Goal: Information Seeking & Learning: Understand process/instructions

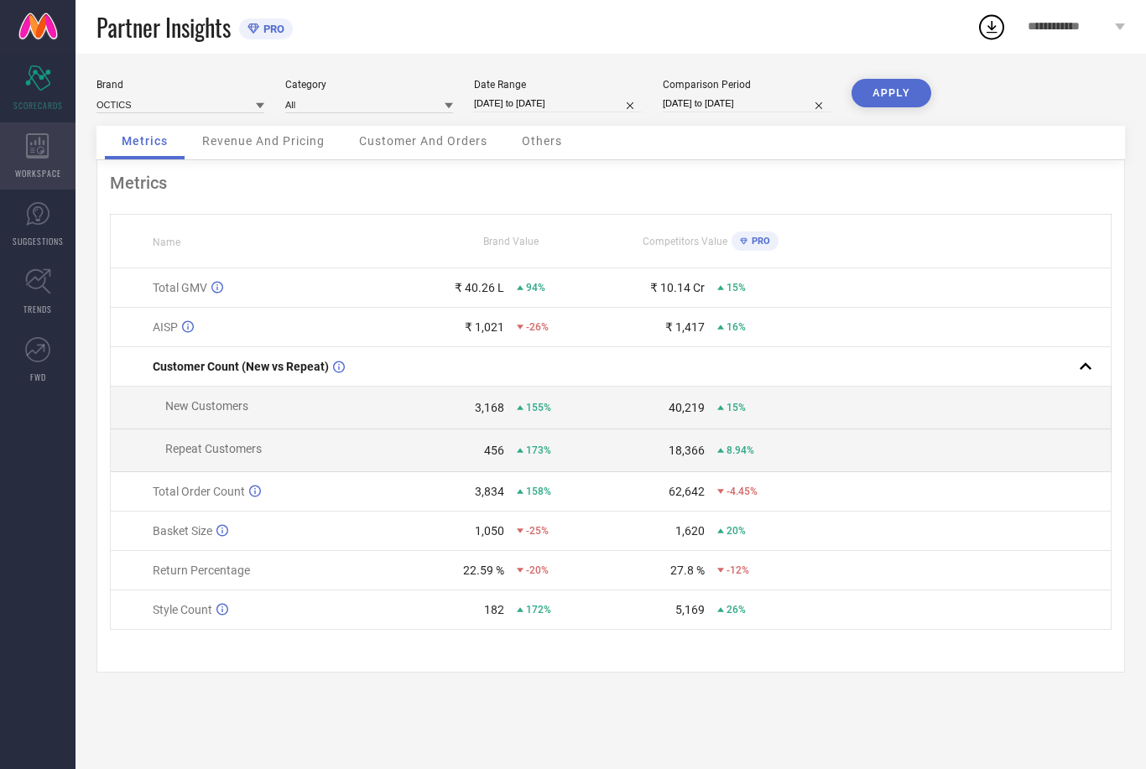
click at [31, 164] on div "WORKSPACE" at bounding box center [38, 156] width 76 height 67
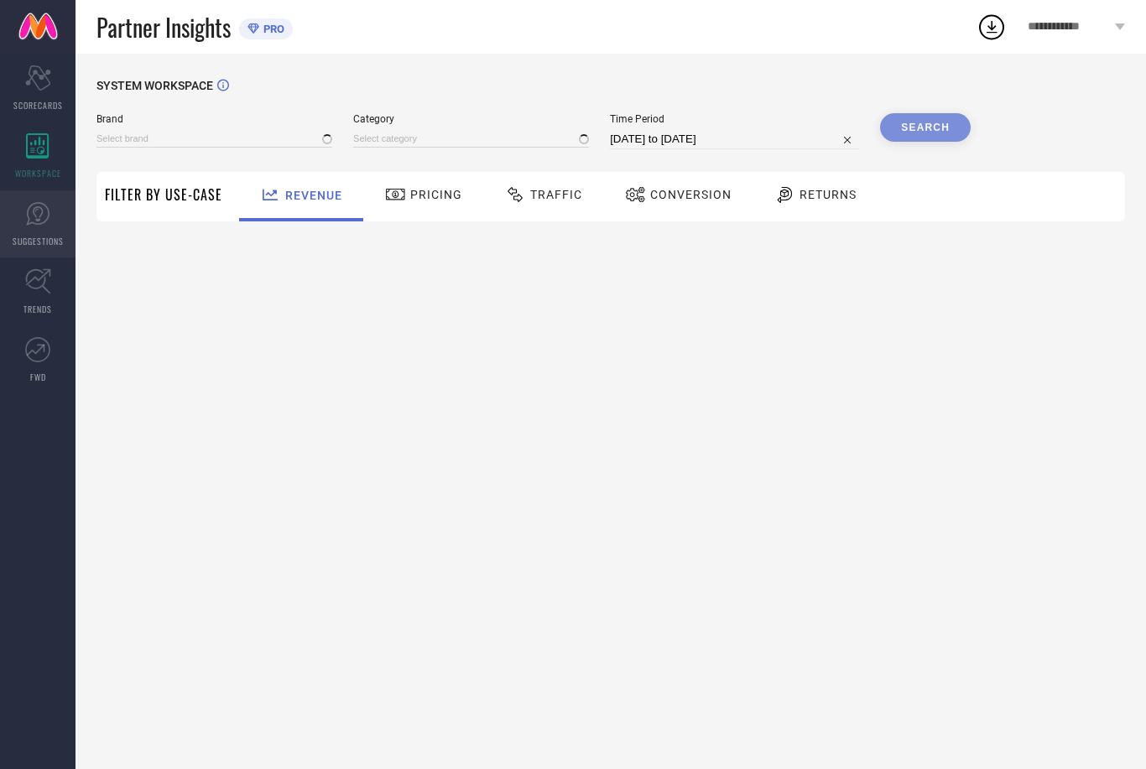
type input "OCTICS"
type input "All"
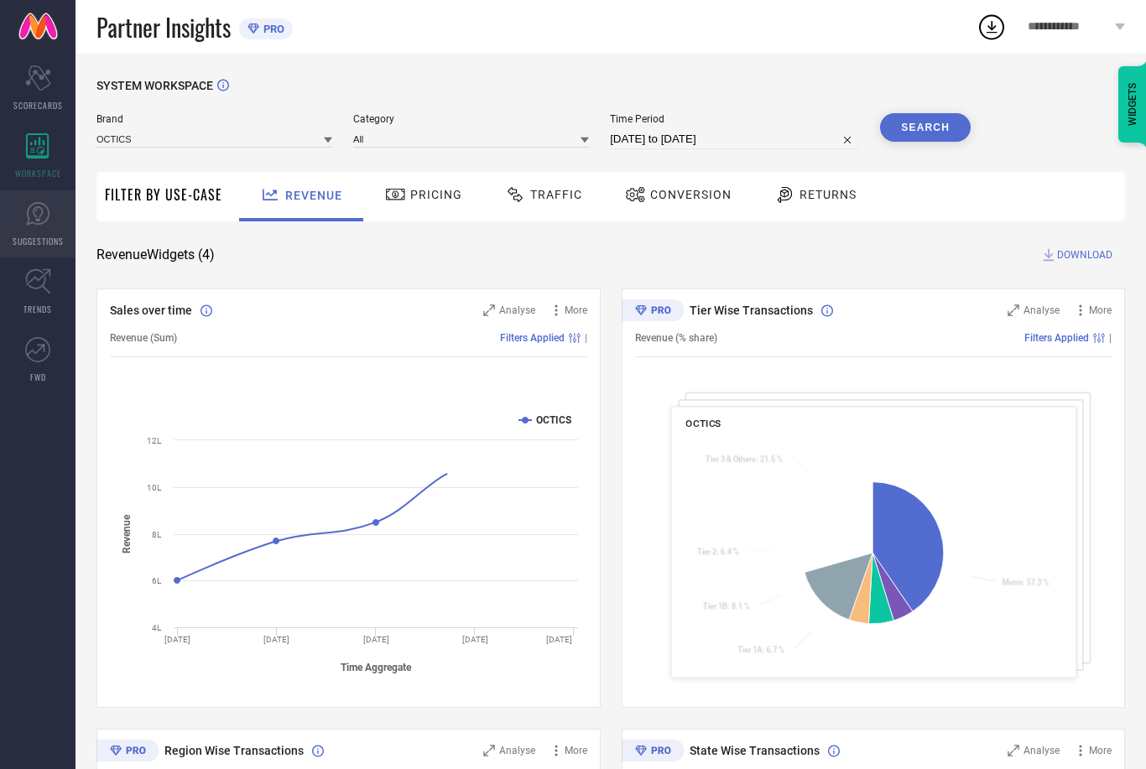
click at [34, 220] on icon at bounding box center [37, 213] width 25 height 25
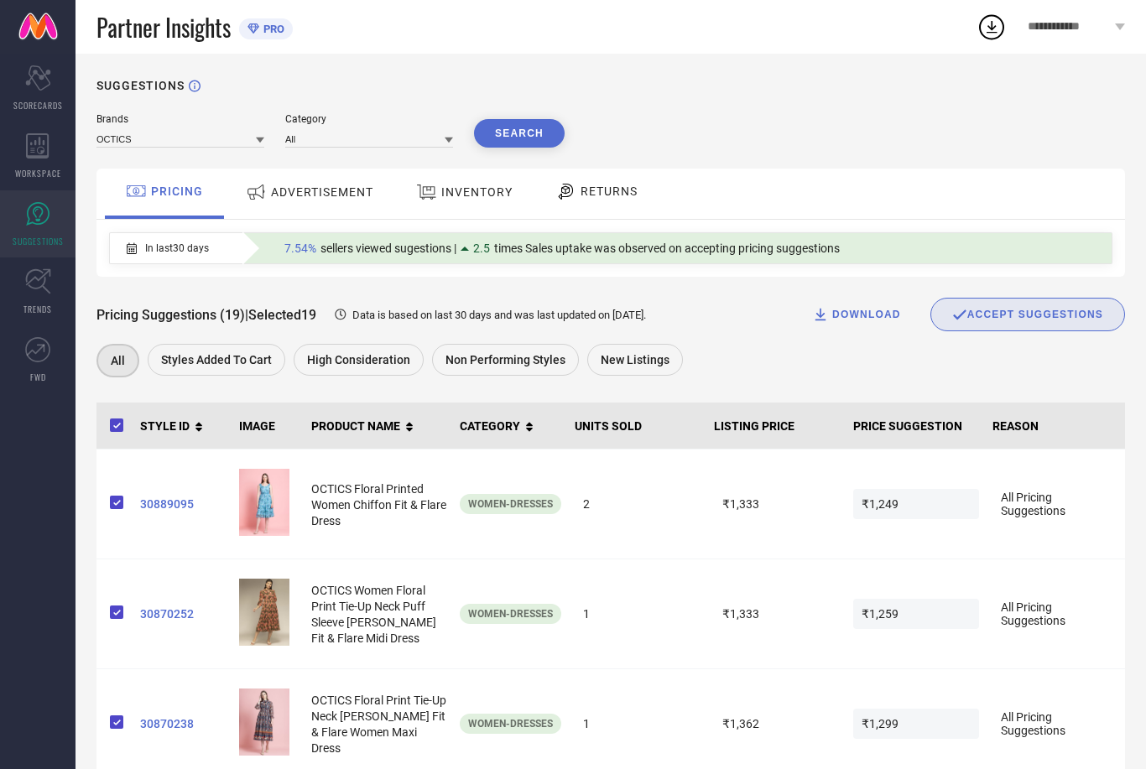
click at [279, 195] on span "ADVERTISEMENT" at bounding box center [322, 191] width 102 height 13
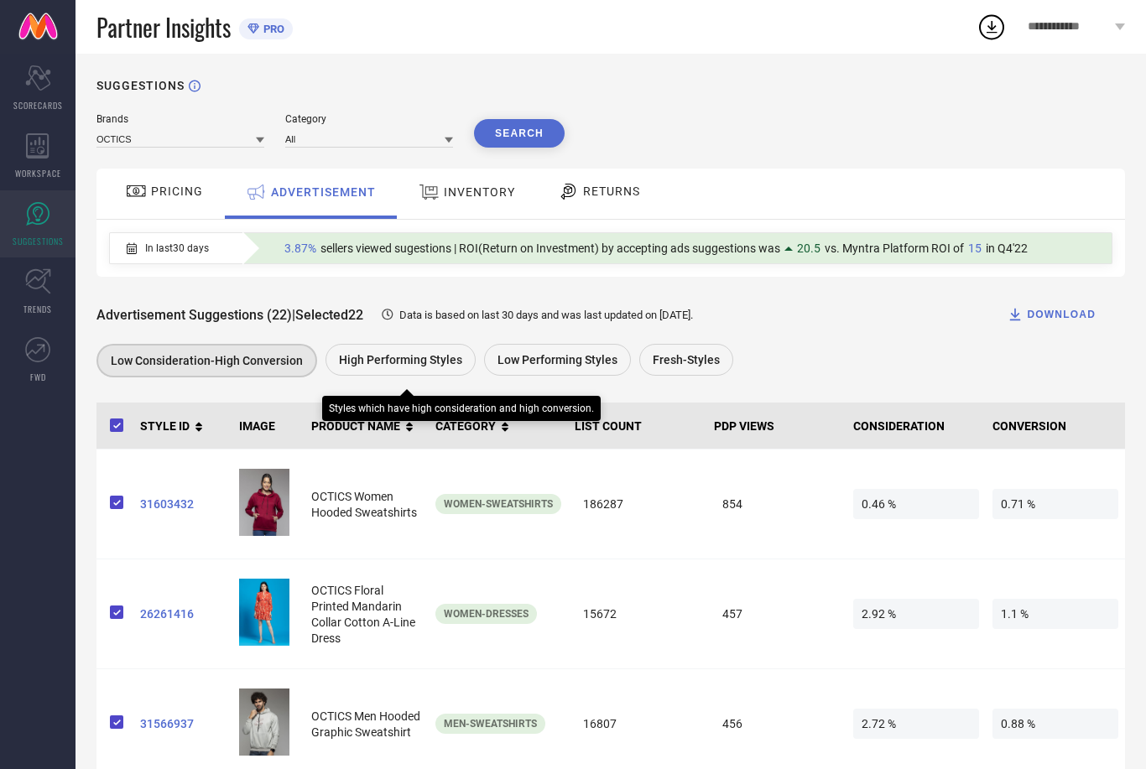
click at [378, 364] on span "High Performing Styles" at bounding box center [400, 359] width 123 height 13
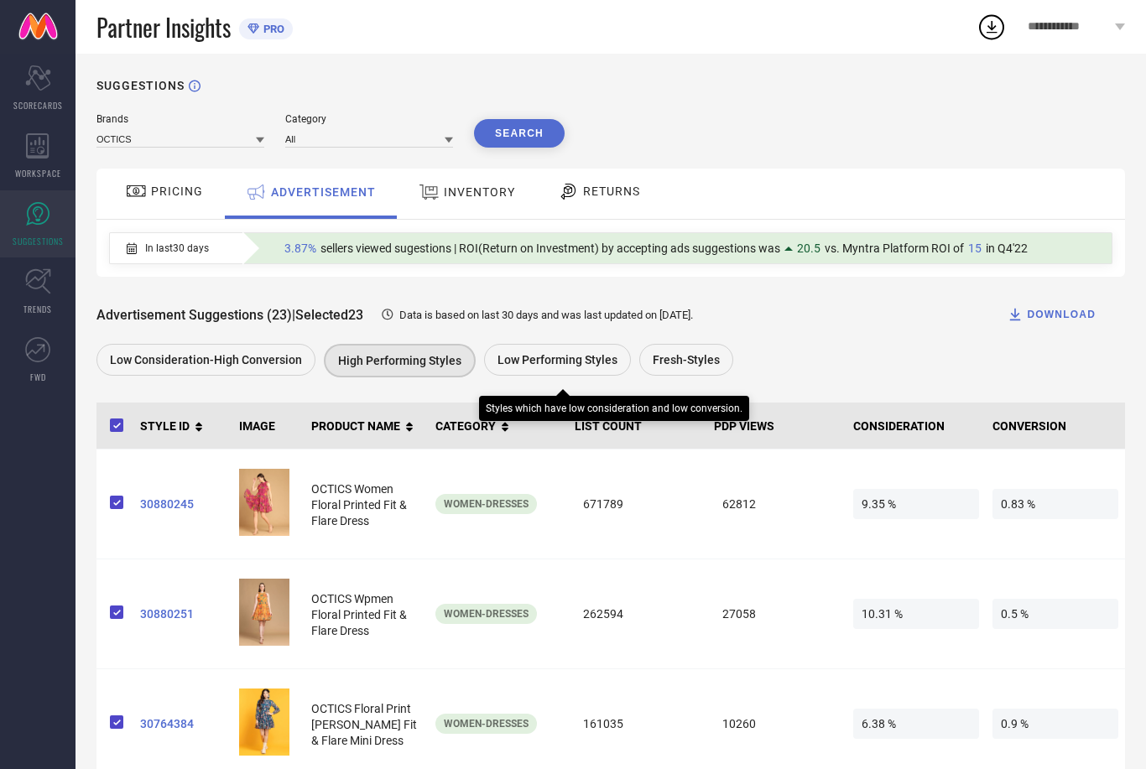
click at [498, 367] on span "Low Performing Styles" at bounding box center [558, 359] width 120 height 13
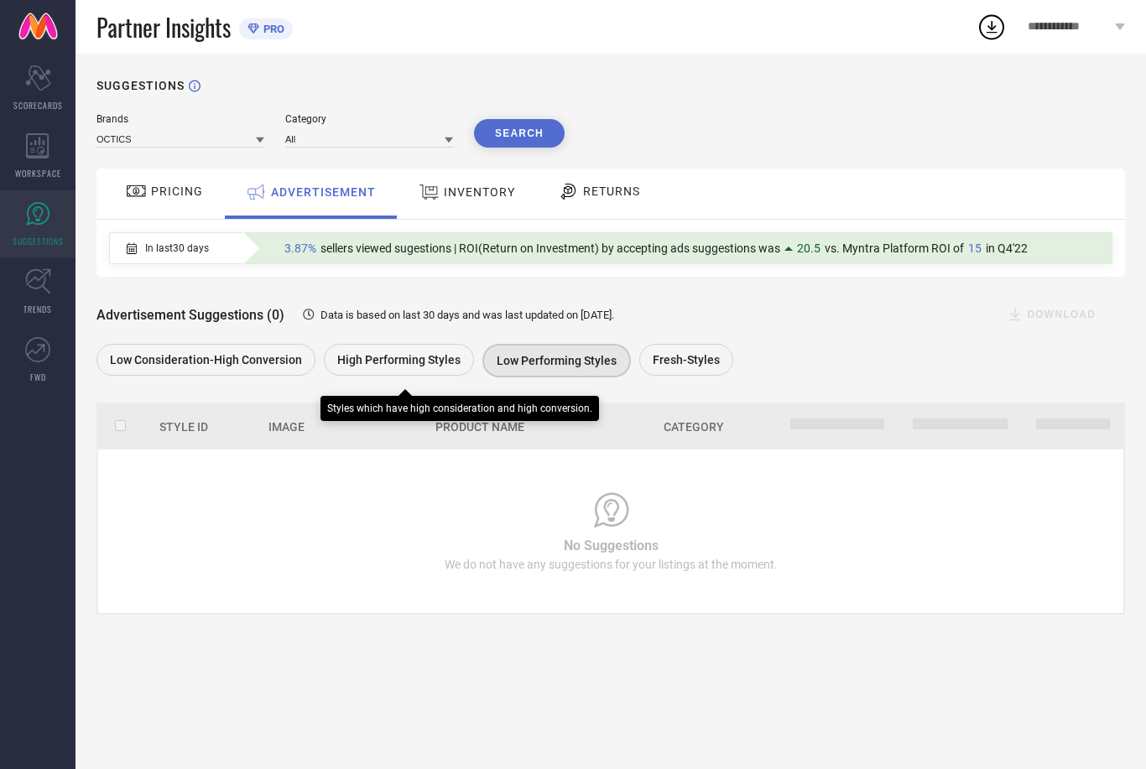
click at [394, 360] on span "High Performing Styles" at bounding box center [398, 359] width 123 height 13
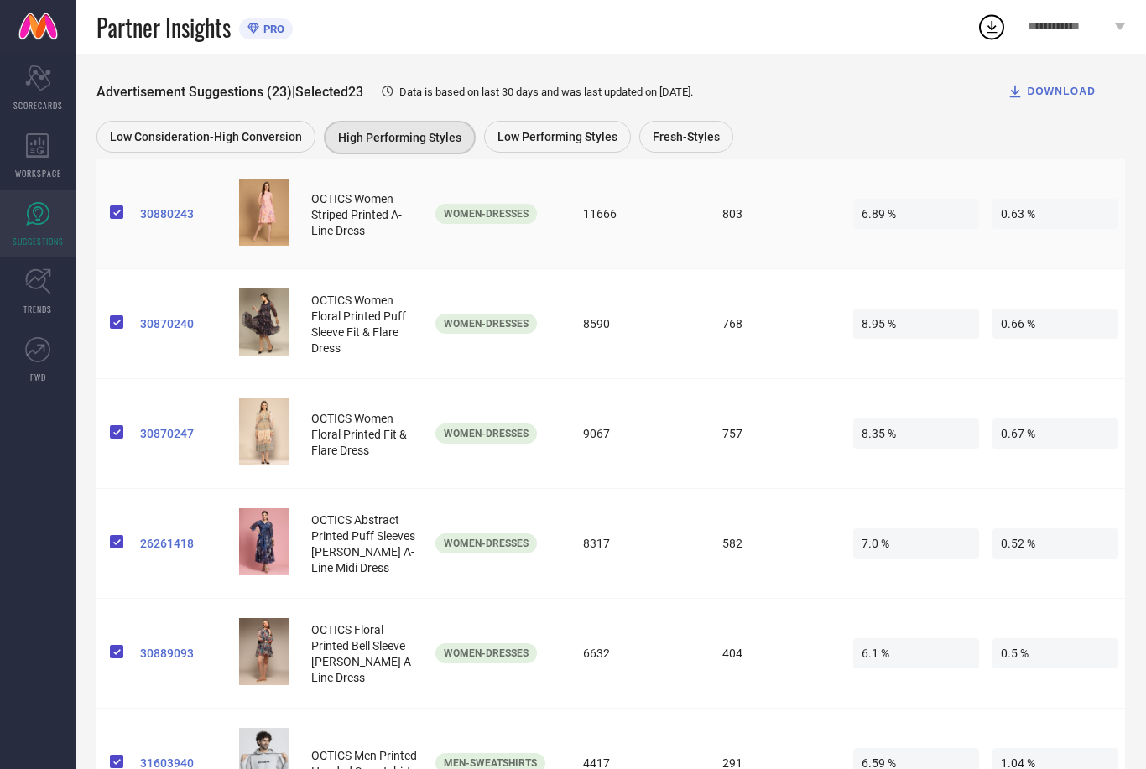
scroll to position [874, 0]
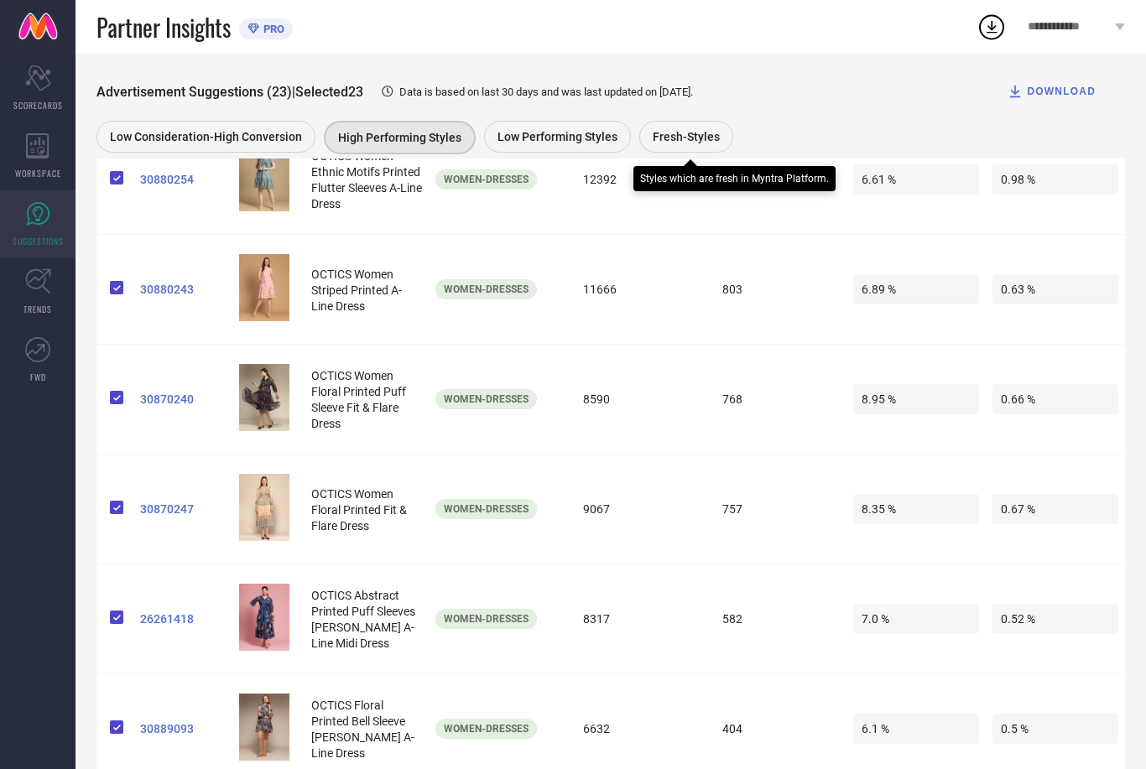
click at [653, 134] on span "Fresh-Styles" at bounding box center [686, 136] width 67 height 13
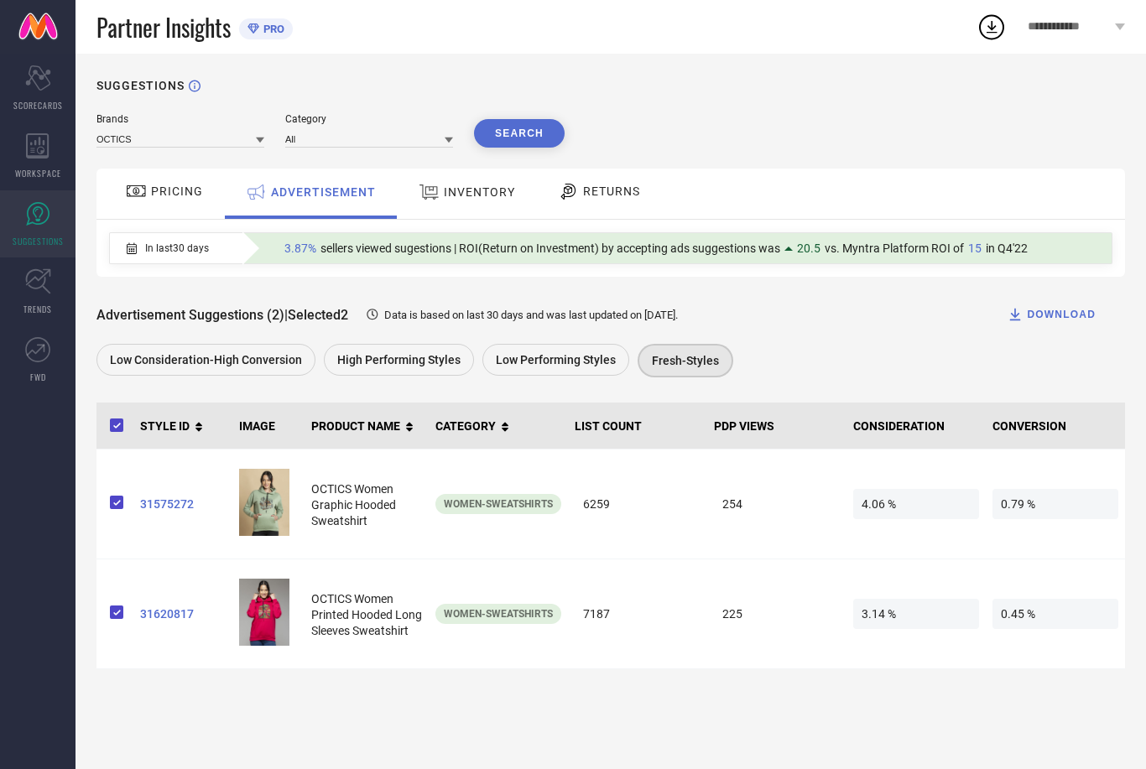
click at [488, 219] on div "INVENTORY" at bounding box center [467, 194] width 138 height 50
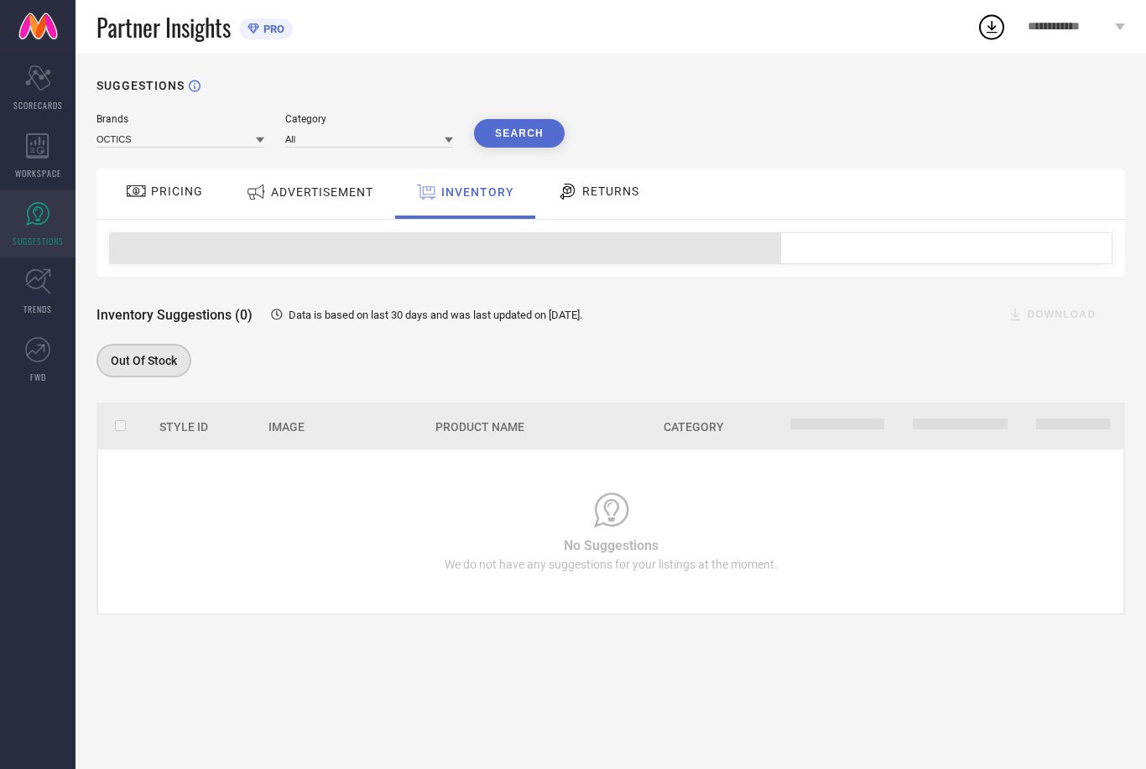
click at [598, 181] on div "RETURNS" at bounding box center [598, 194] width 124 height 50
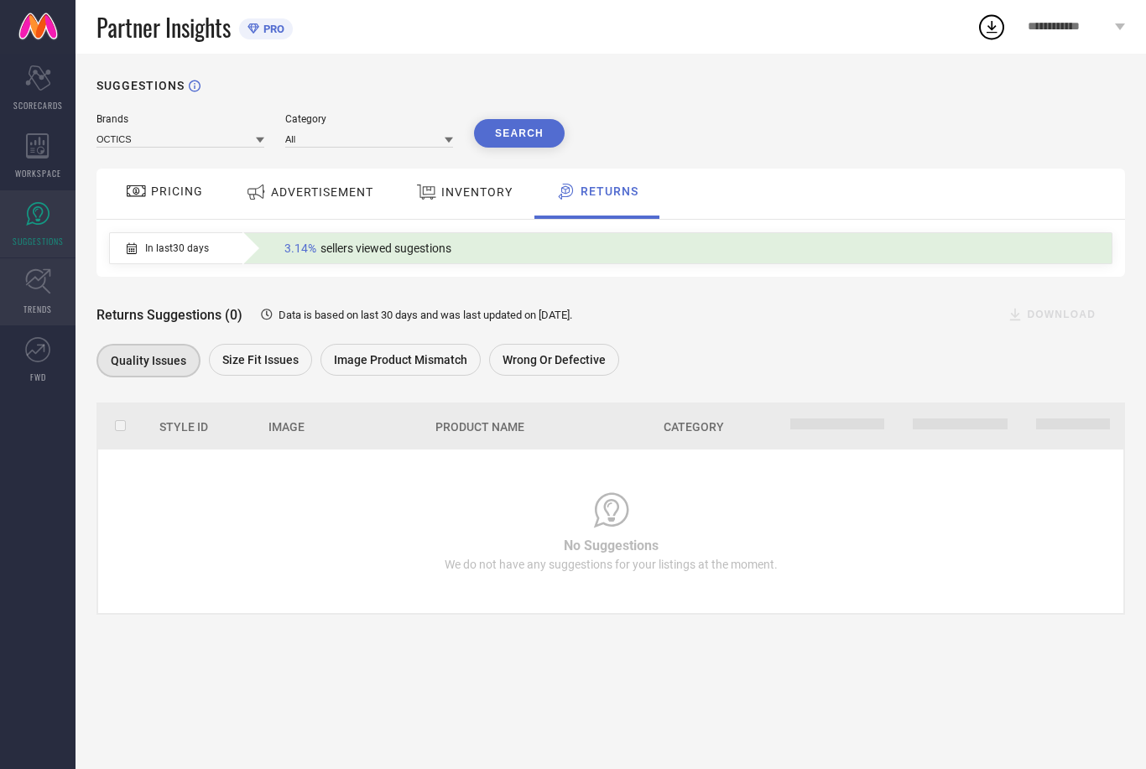
click at [19, 295] on link "TRENDS" at bounding box center [38, 291] width 76 height 67
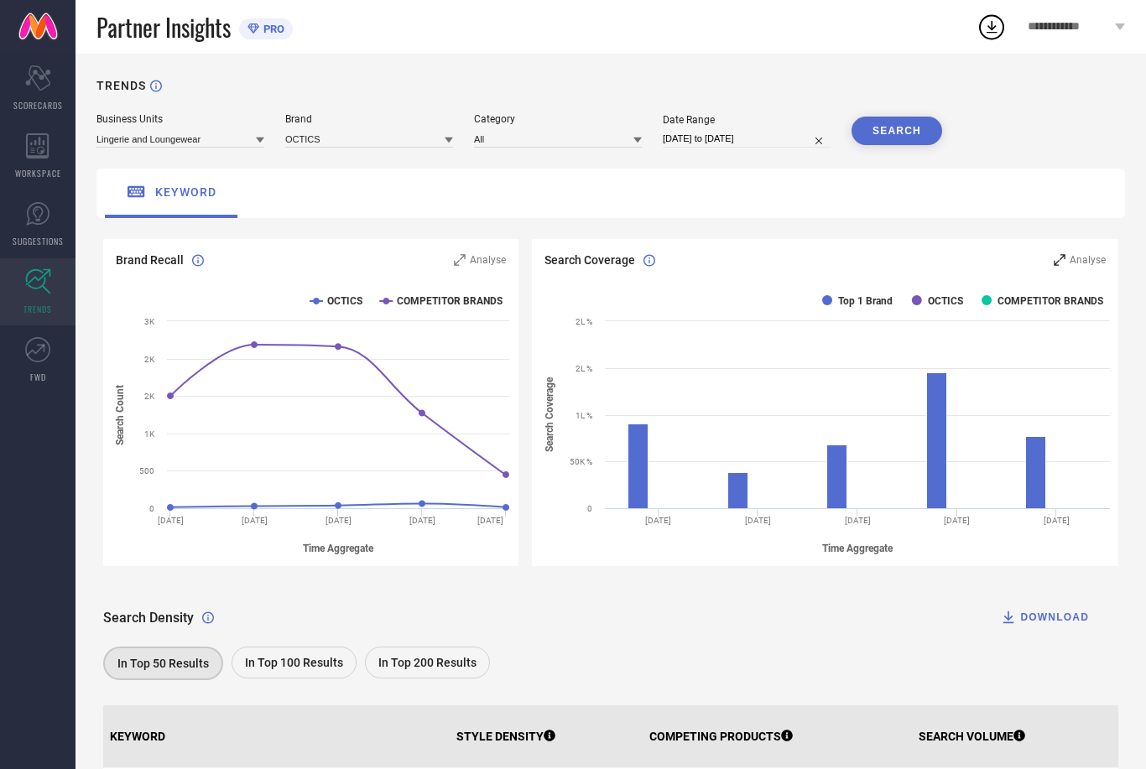
click at [1088, 264] on span "Analyse" at bounding box center [1088, 260] width 36 height 12
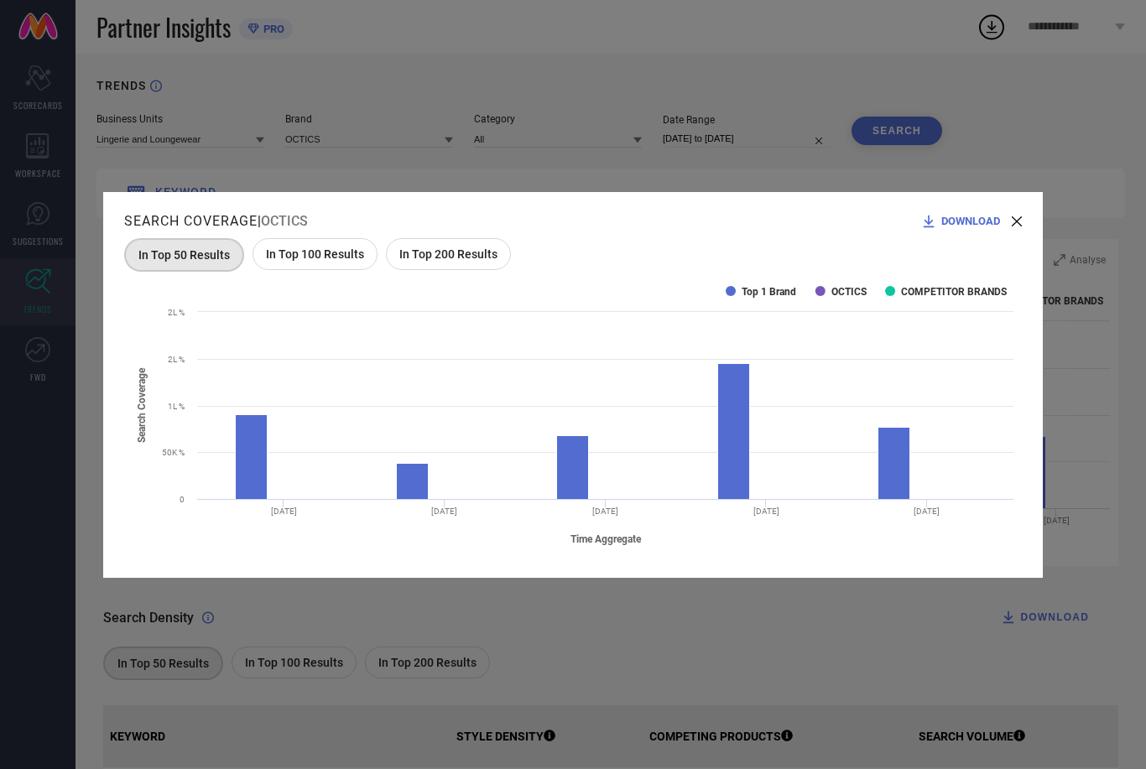
click at [1025, 217] on div "Search Coverage | OCTICS DOWNLOAD In Top 50 Results In Top 100 Results In Top 2…" at bounding box center [573, 385] width 940 height 386
click at [1014, 222] on icon at bounding box center [1017, 221] width 10 height 10
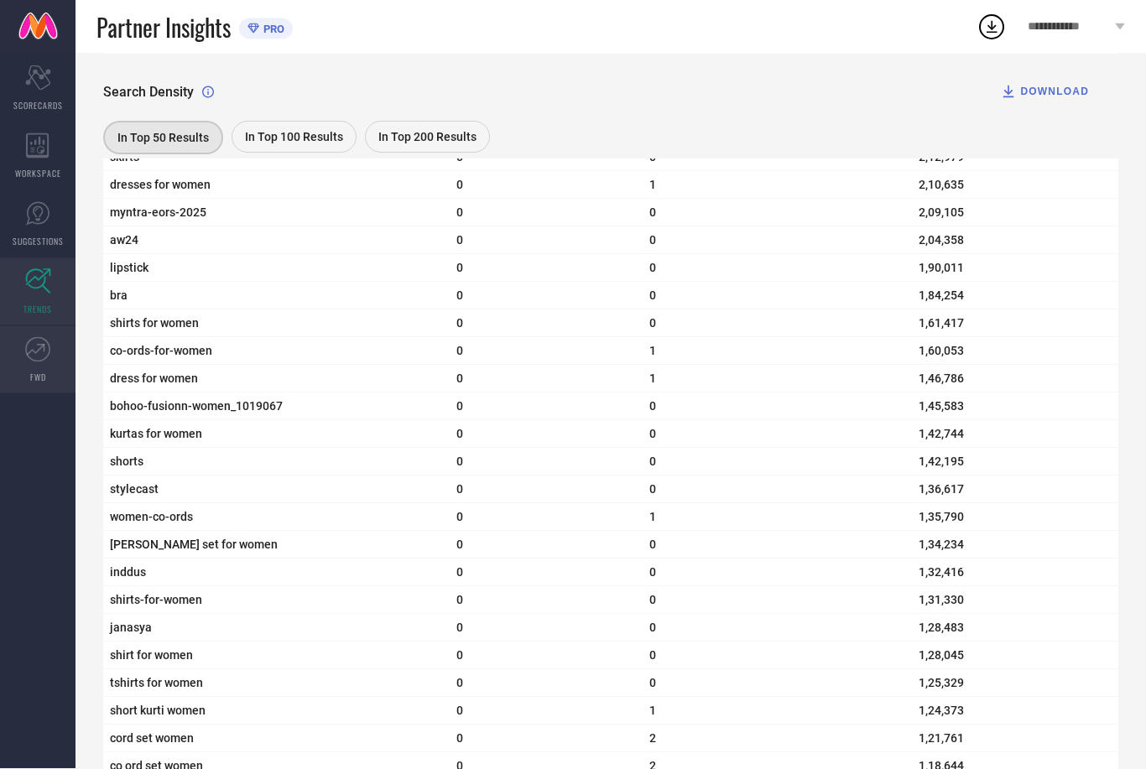
scroll to position [2204, 0]
click at [35, 352] on icon at bounding box center [37, 349] width 25 height 25
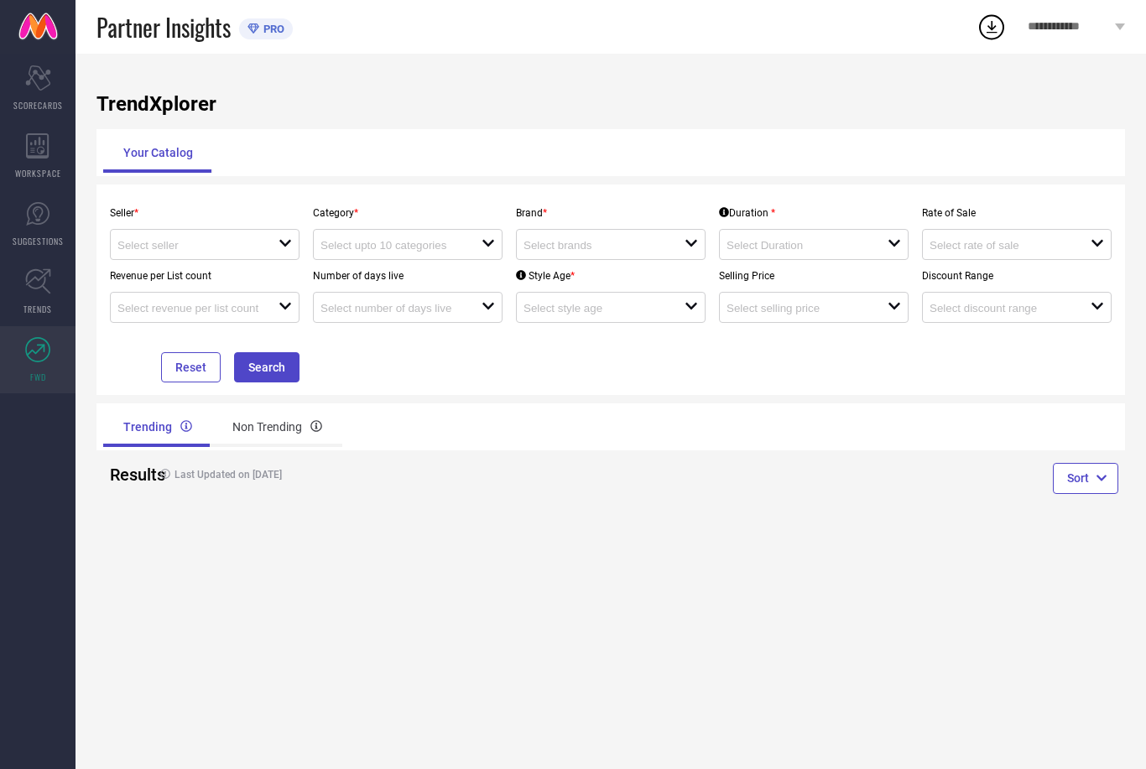
click at [39, 180] on div "WORKSPACE" at bounding box center [38, 156] width 76 height 67
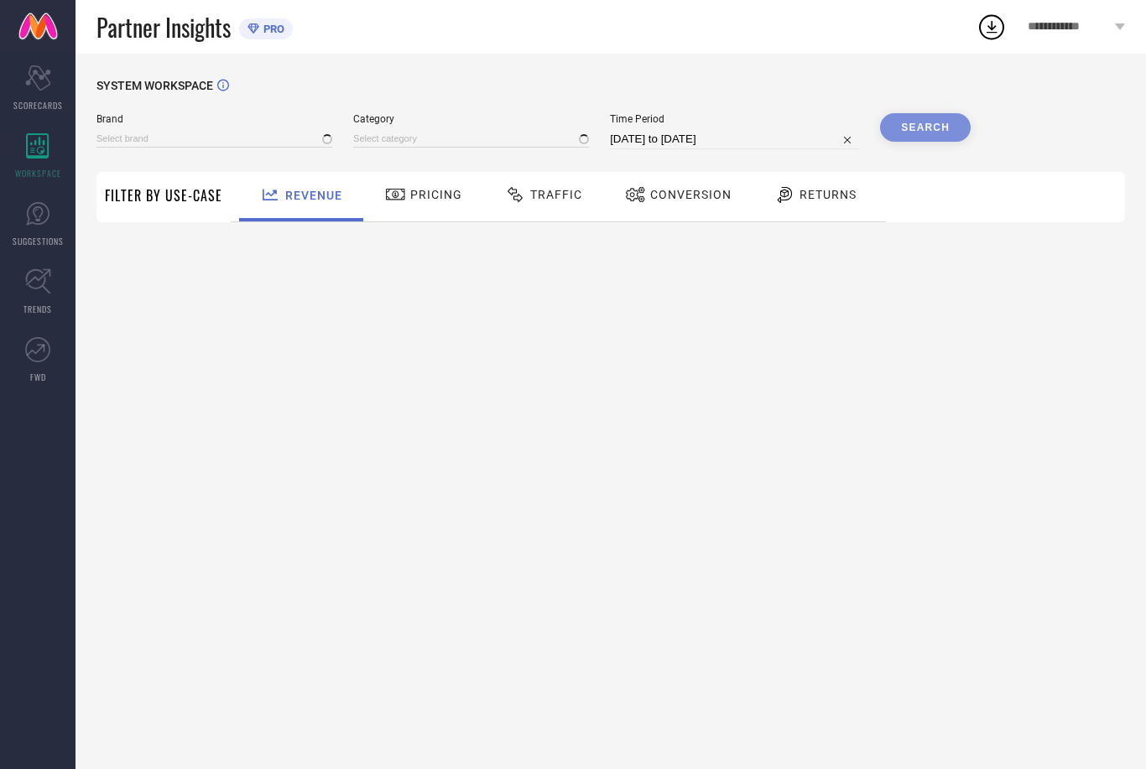
type input "OCTICS"
type input "All"
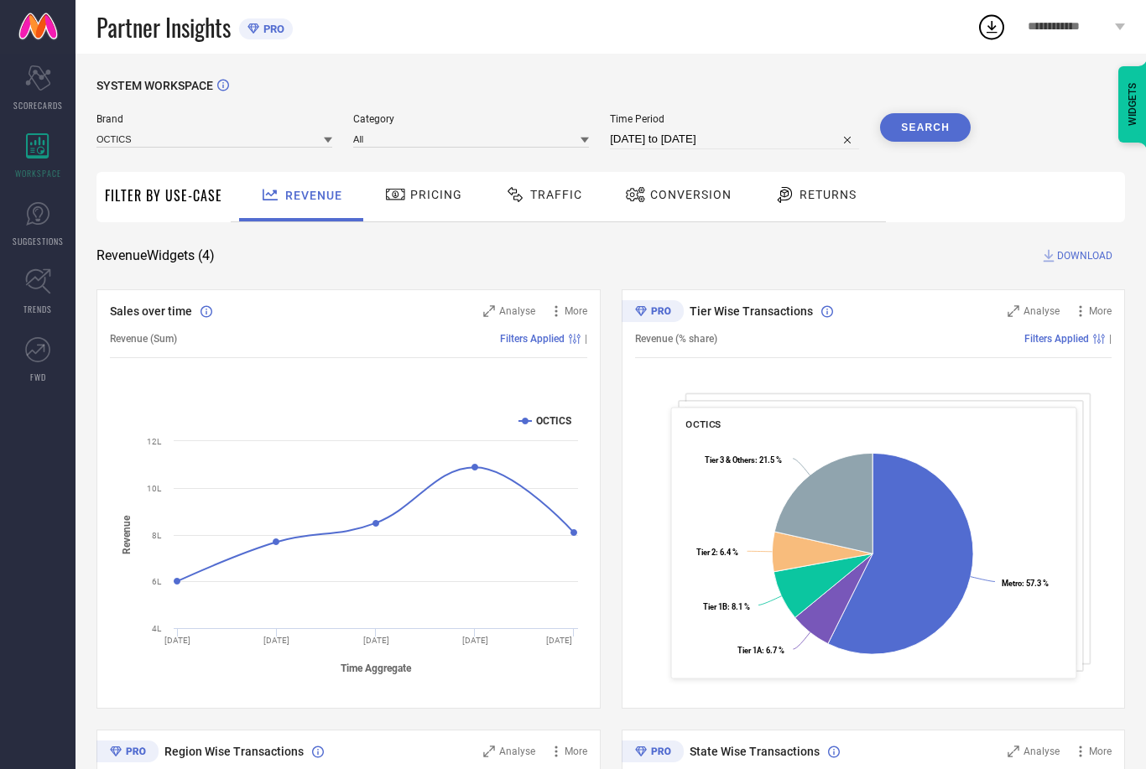
click at [425, 192] on span "Pricing" at bounding box center [436, 194] width 52 height 13
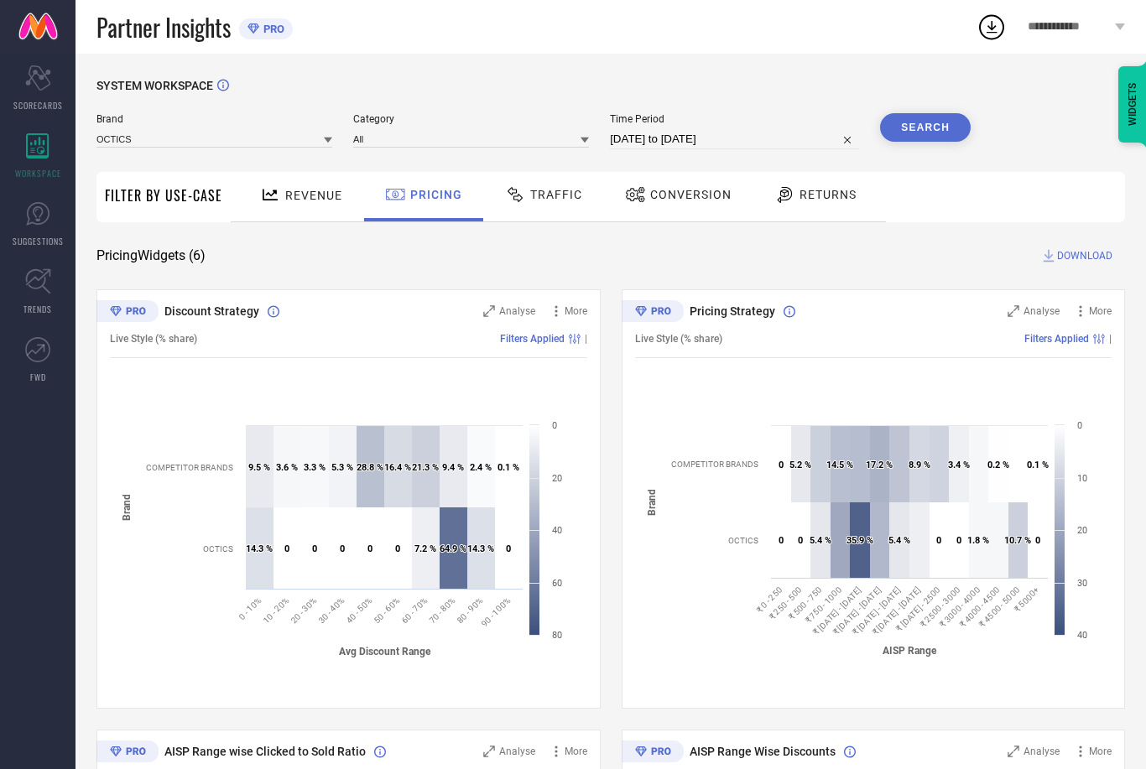
click at [549, 201] on span "Traffic" at bounding box center [556, 194] width 52 height 13
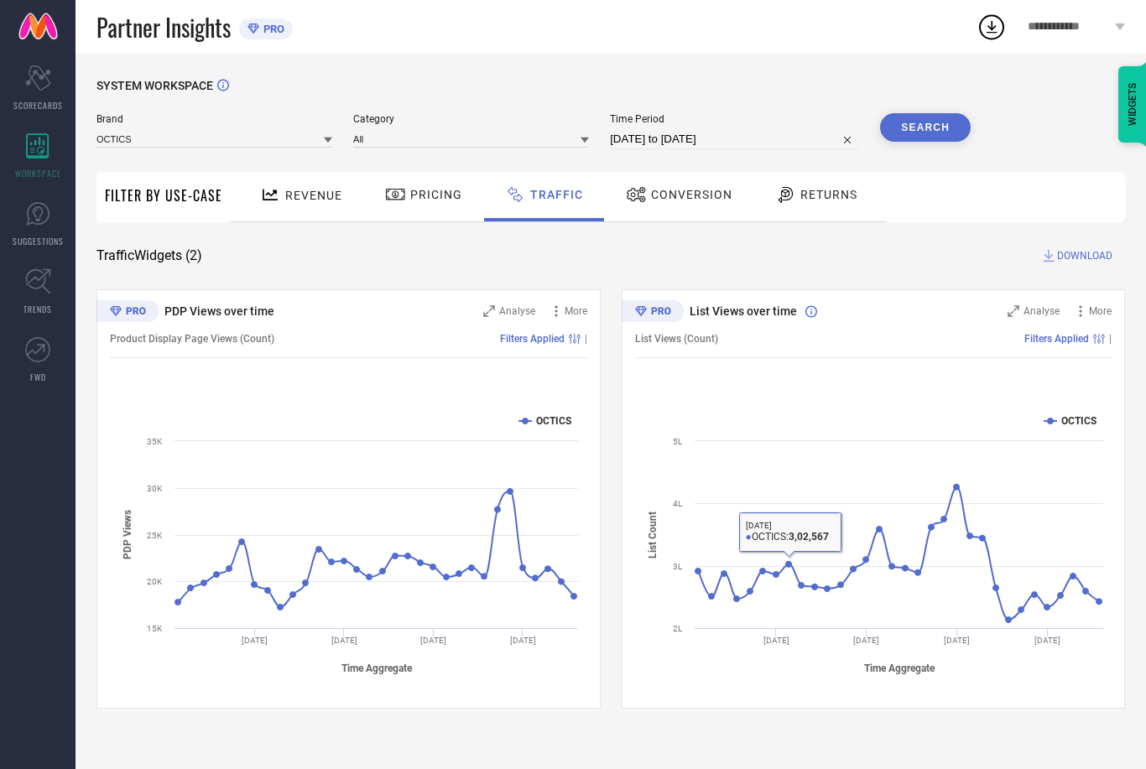
click at [655, 192] on span "Conversion" at bounding box center [691, 194] width 81 height 13
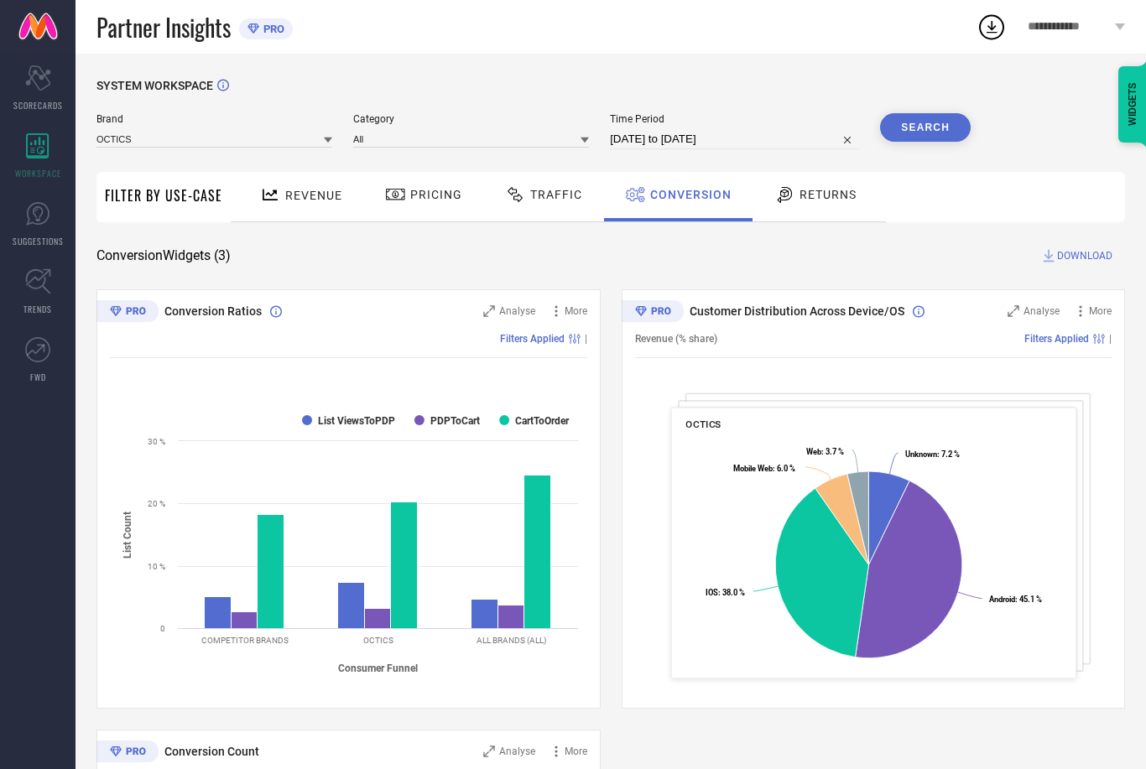
click at [814, 201] on span "Returns" at bounding box center [828, 194] width 57 height 13
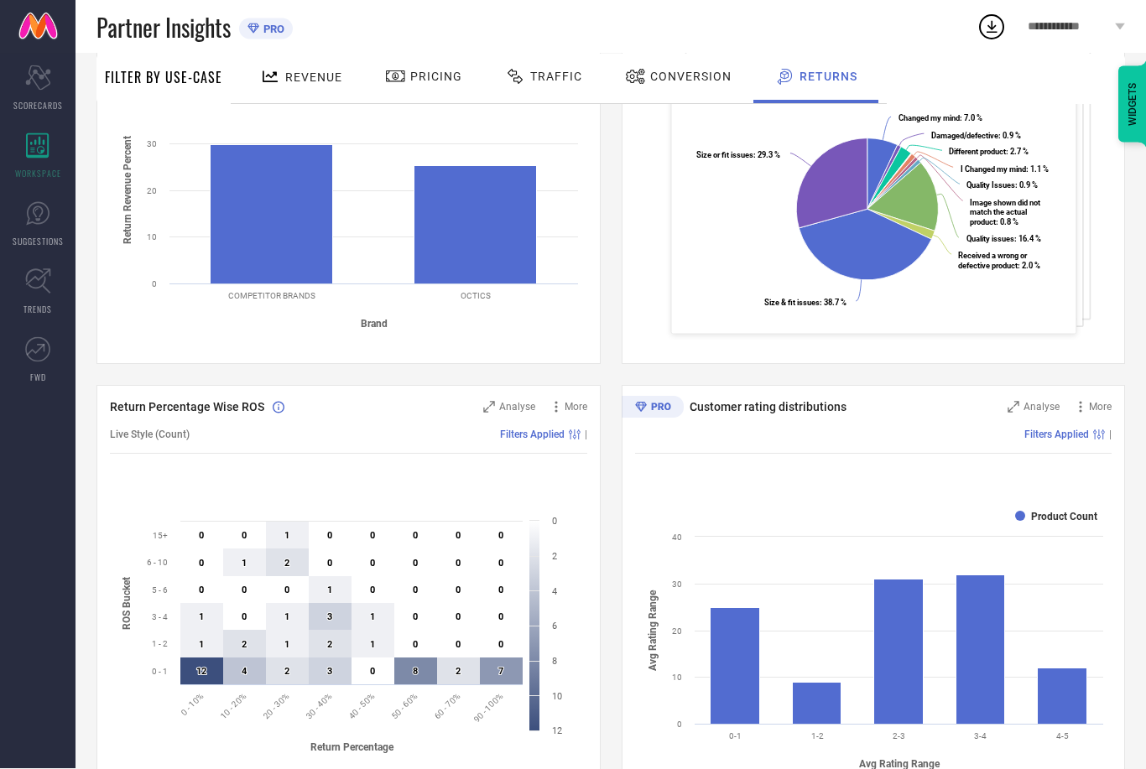
scroll to position [353, 0]
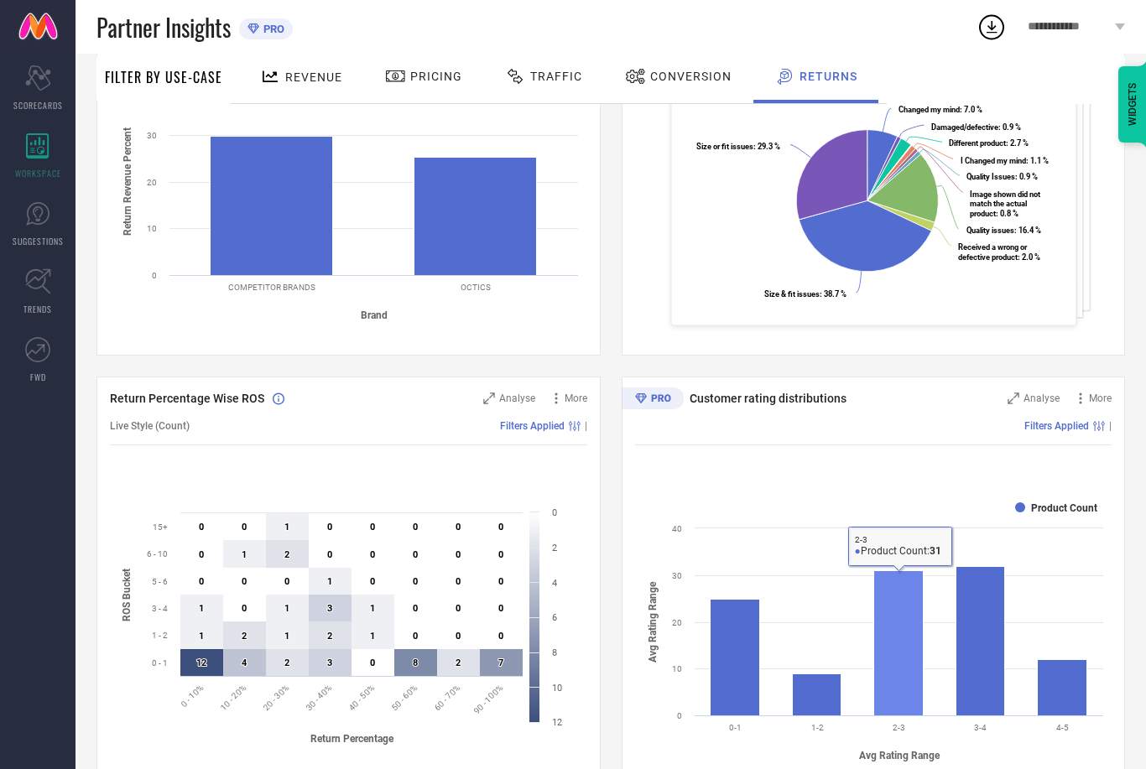
click at [901, 678] on rect at bounding box center [899, 643] width 50 height 145
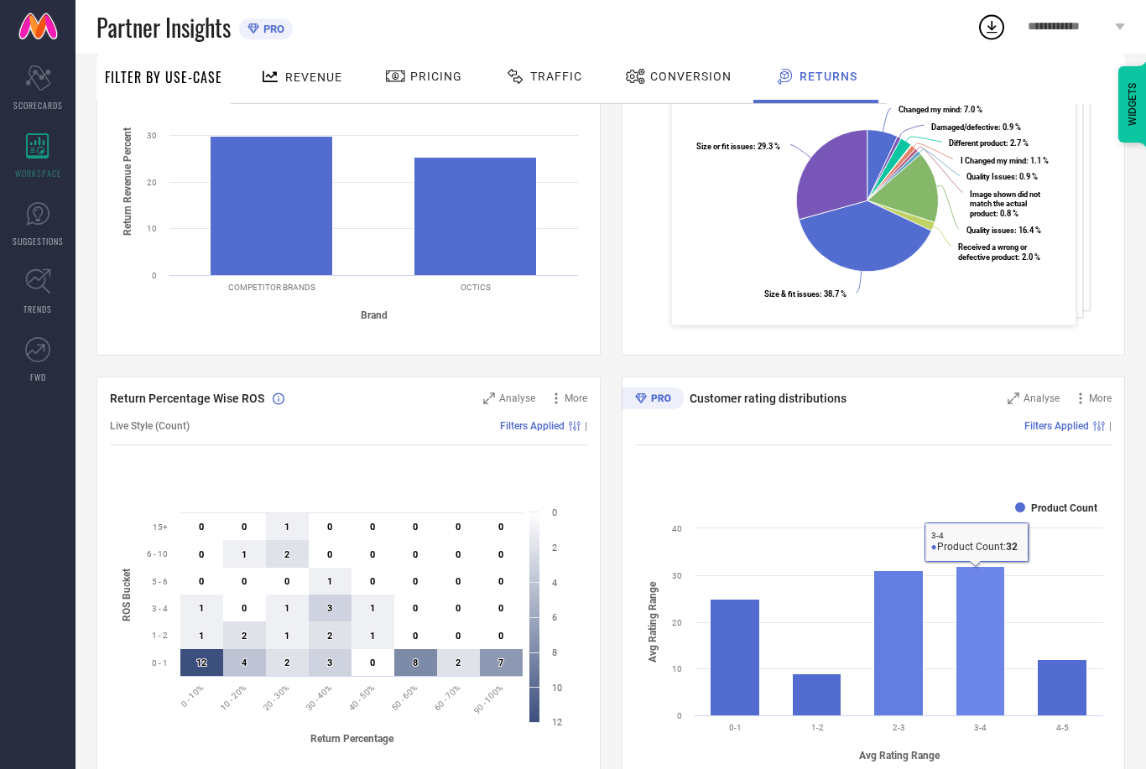
click at [973, 696] on rect at bounding box center [980, 640] width 49 height 149
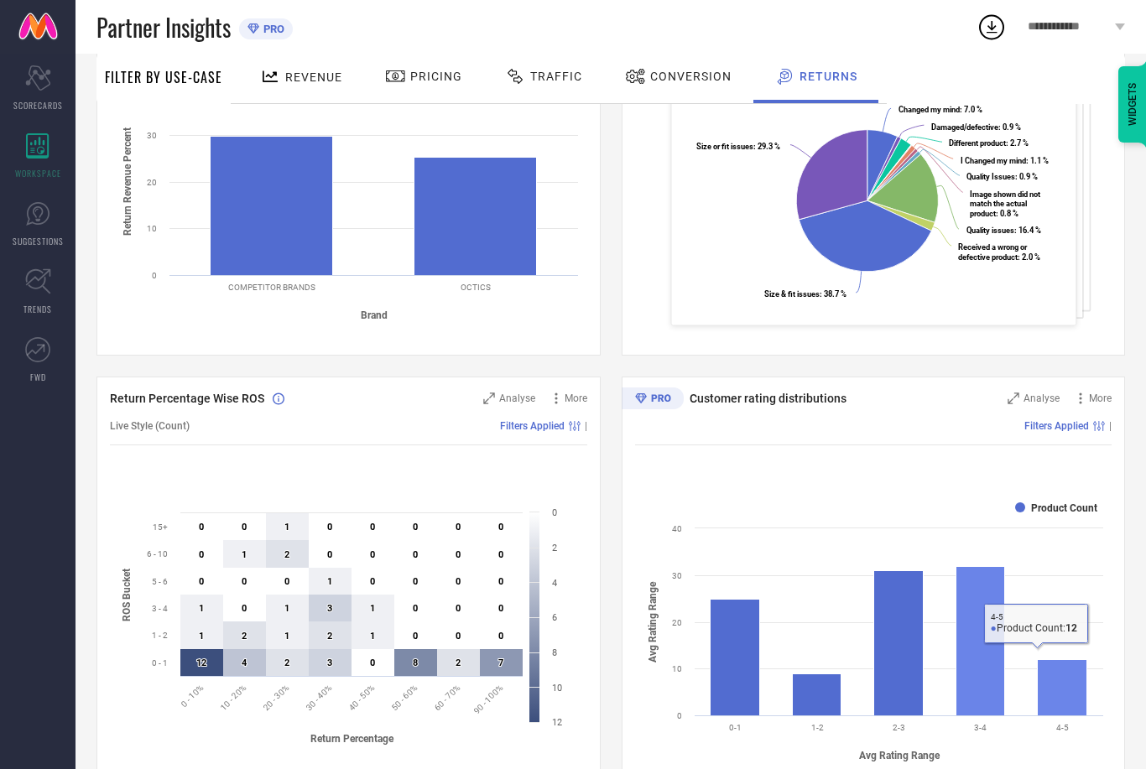
click at [1057, 699] on rect at bounding box center [1062, 688] width 50 height 56
click at [986, 692] on rect at bounding box center [980, 640] width 49 height 149
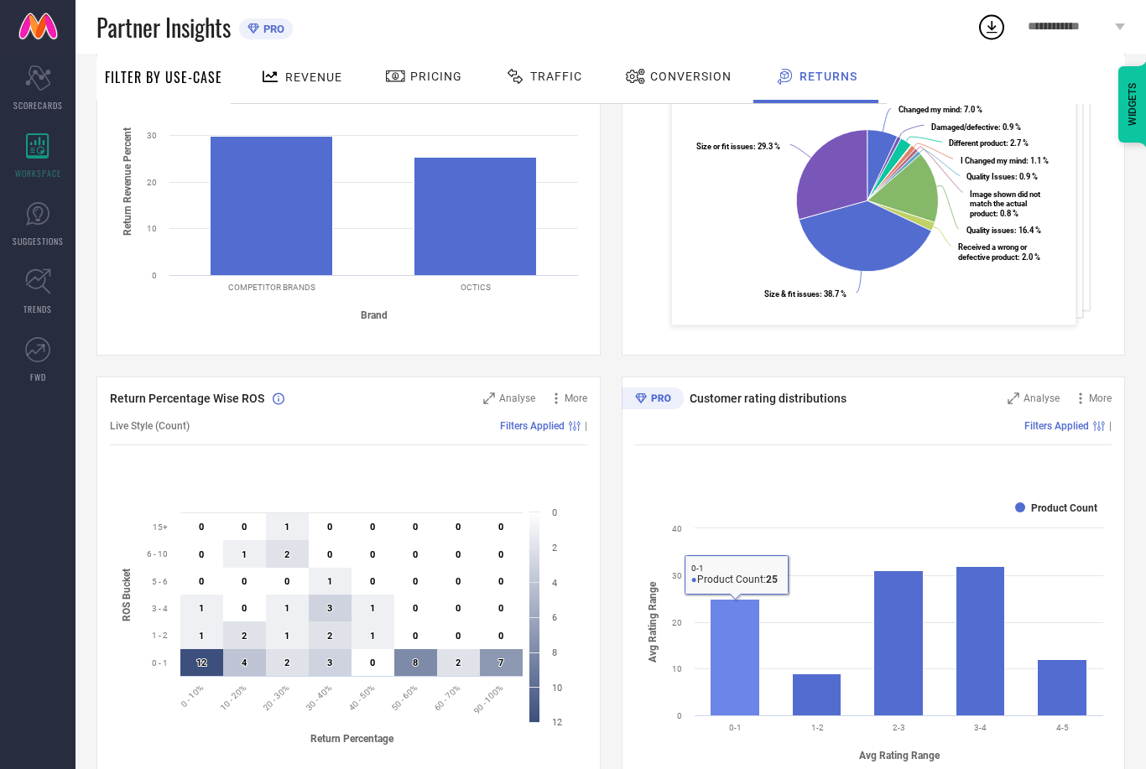
click at [725, 696] on rect at bounding box center [735, 657] width 50 height 117
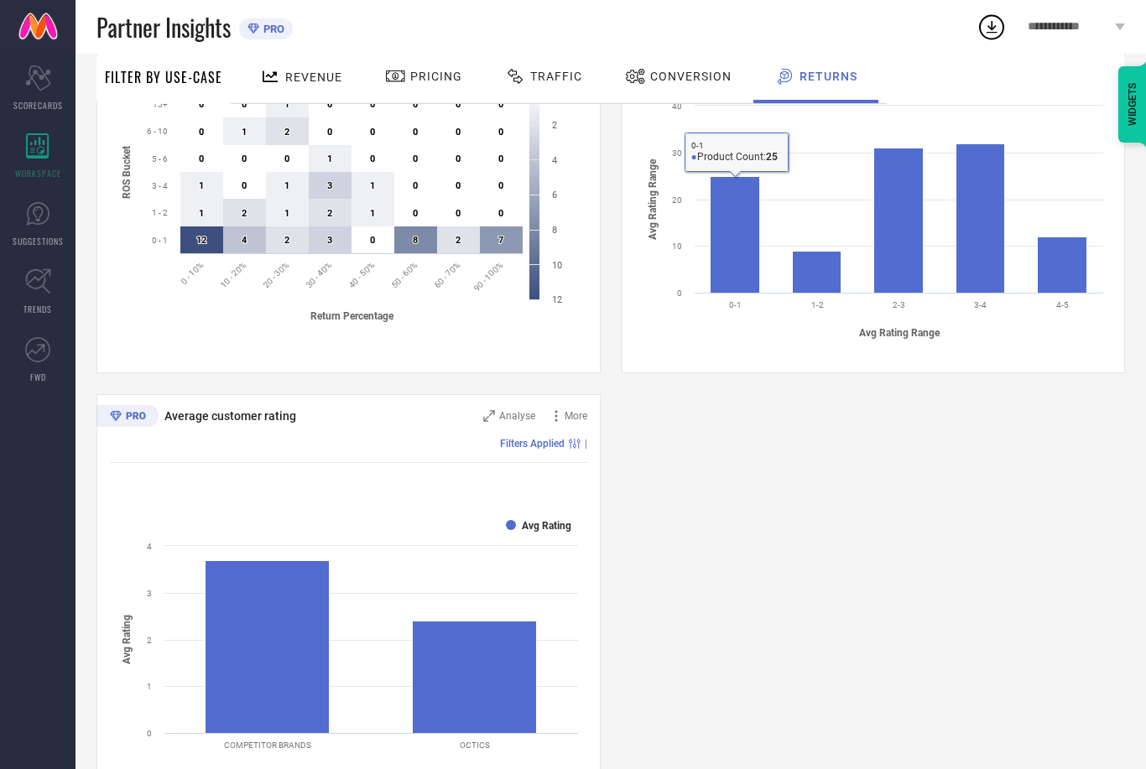
scroll to position [793, 0]
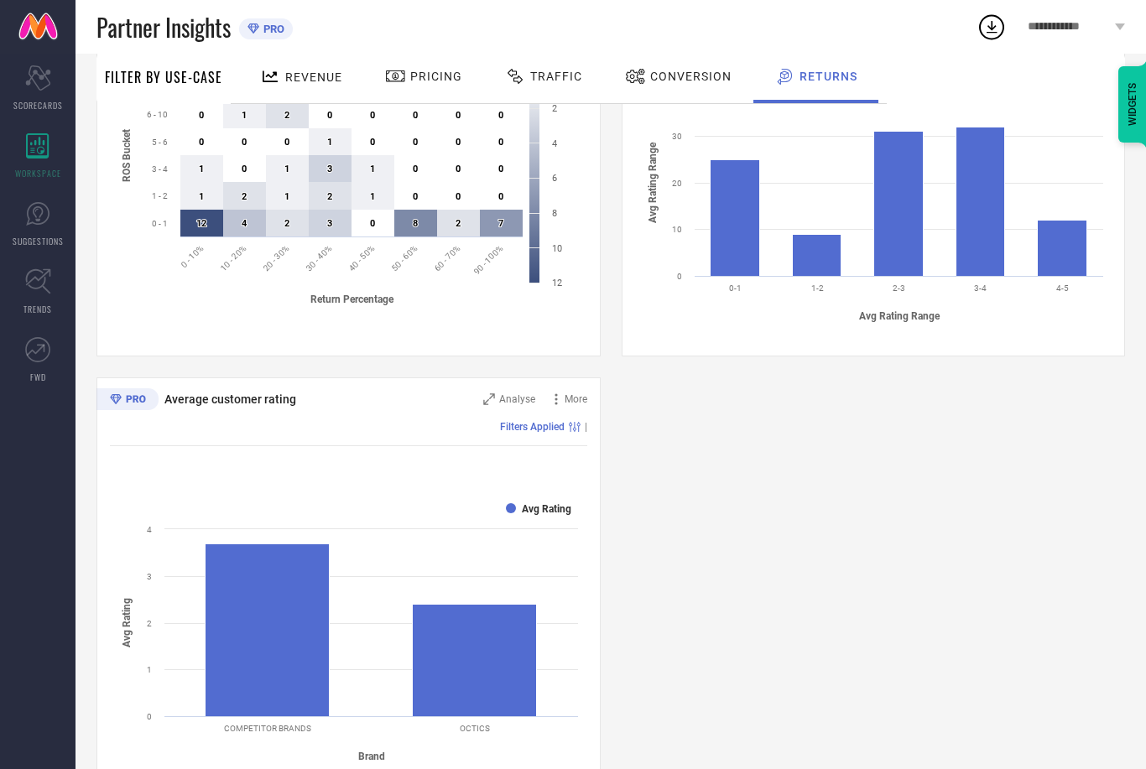
click at [1128, 119] on div "WIDGETS" at bounding box center [1133, 104] width 29 height 76
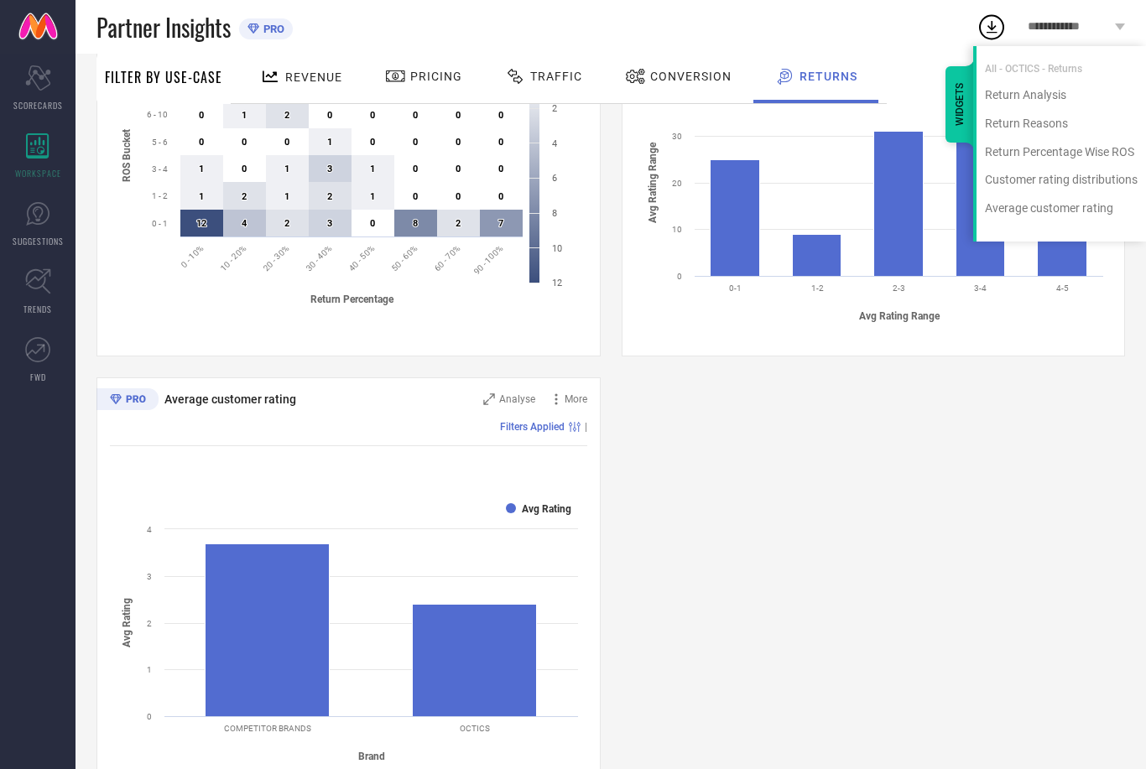
click at [1097, 76] on div "All - OCTICS - Returns Return Analysis Return Reasons Return Percentage Wise RO…" at bounding box center [1059, 144] width 173 height 196
click at [1082, 92] on div "Return Analysis" at bounding box center [1062, 95] width 170 height 16
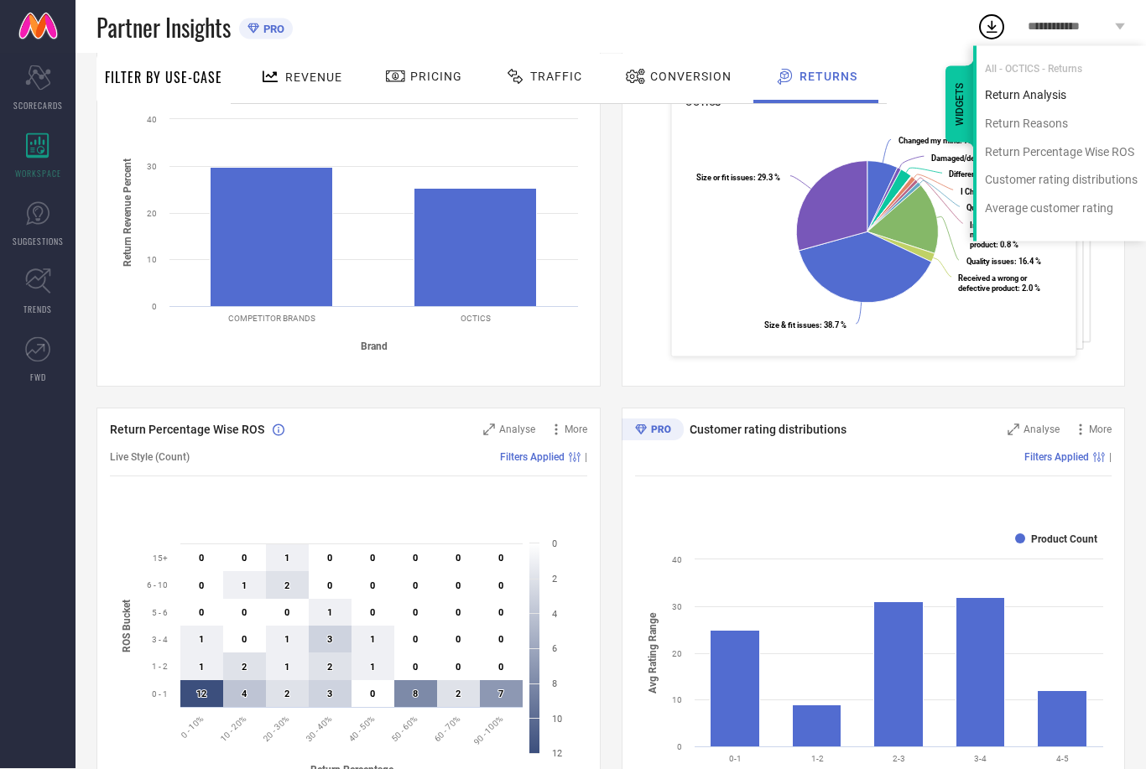
scroll to position [228, 0]
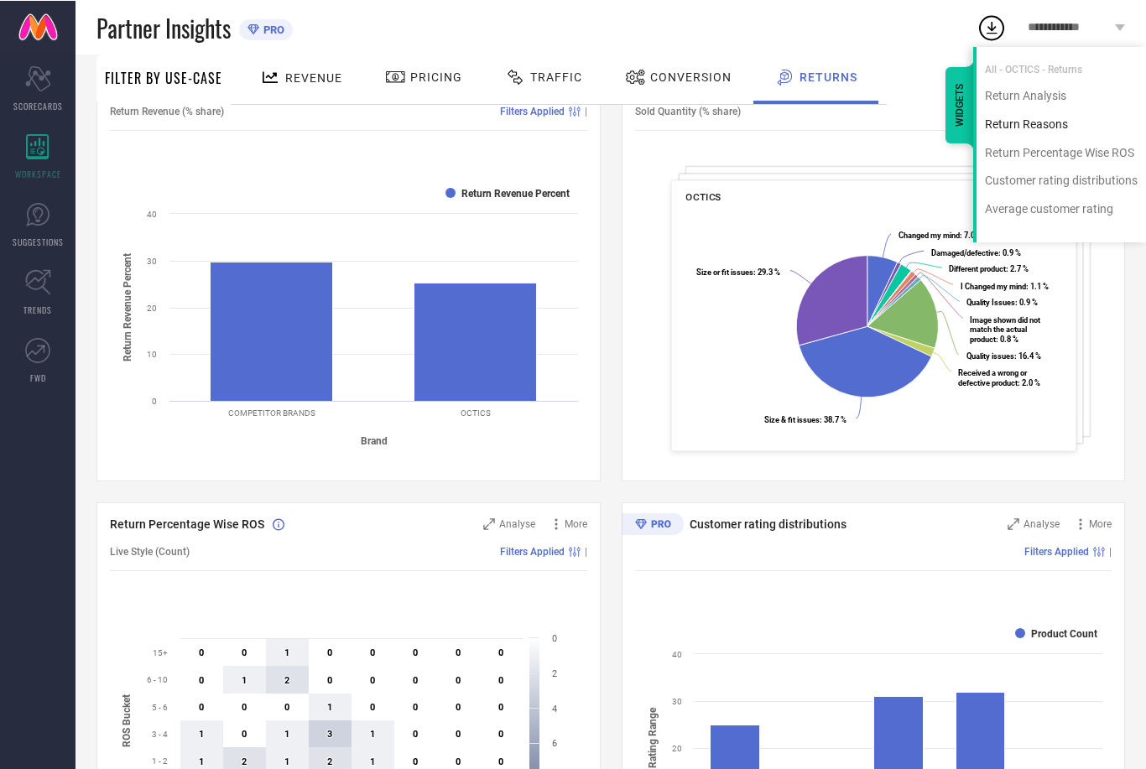
click at [1060, 117] on div "Return Reasons" at bounding box center [1062, 124] width 170 height 16
click at [1114, 155] on div "Return Percentage Wise ROS" at bounding box center [1062, 152] width 170 height 16
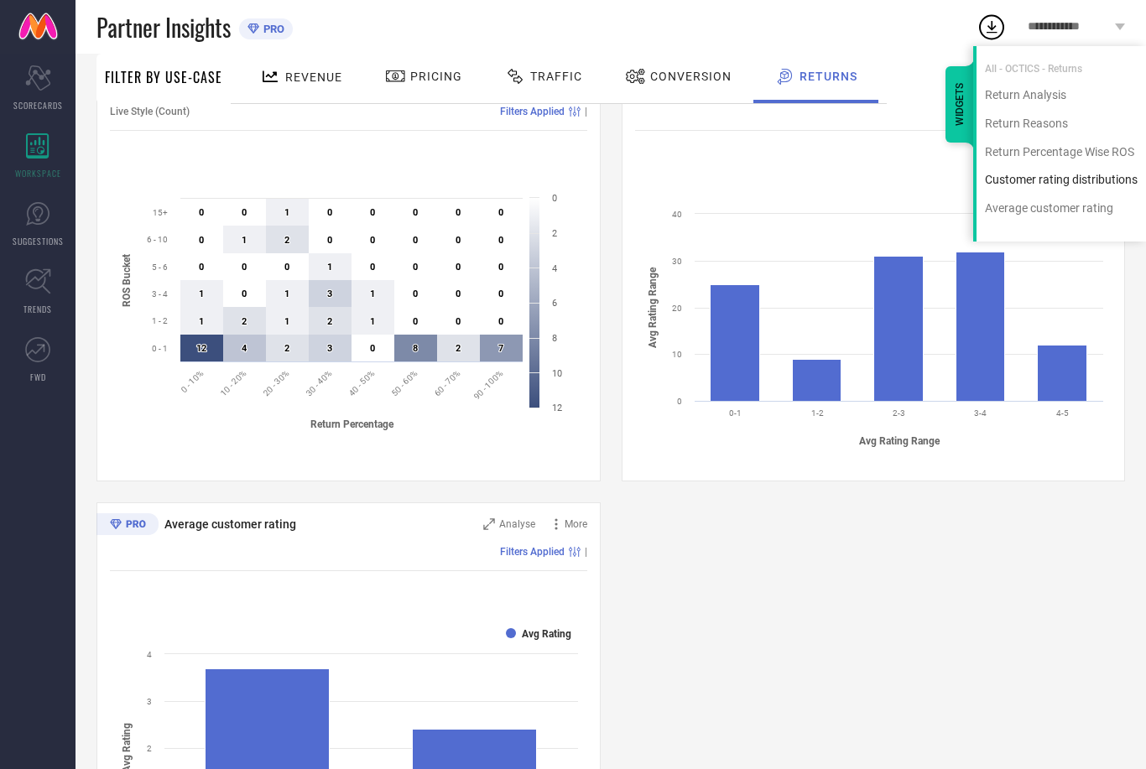
click at [1103, 175] on div "Customer rating distributions" at bounding box center [1062, 180] width 170 height 16
click at [1097, 212] on div "Average customer rating" at bounding box center [1062, 209] width 170 height 16
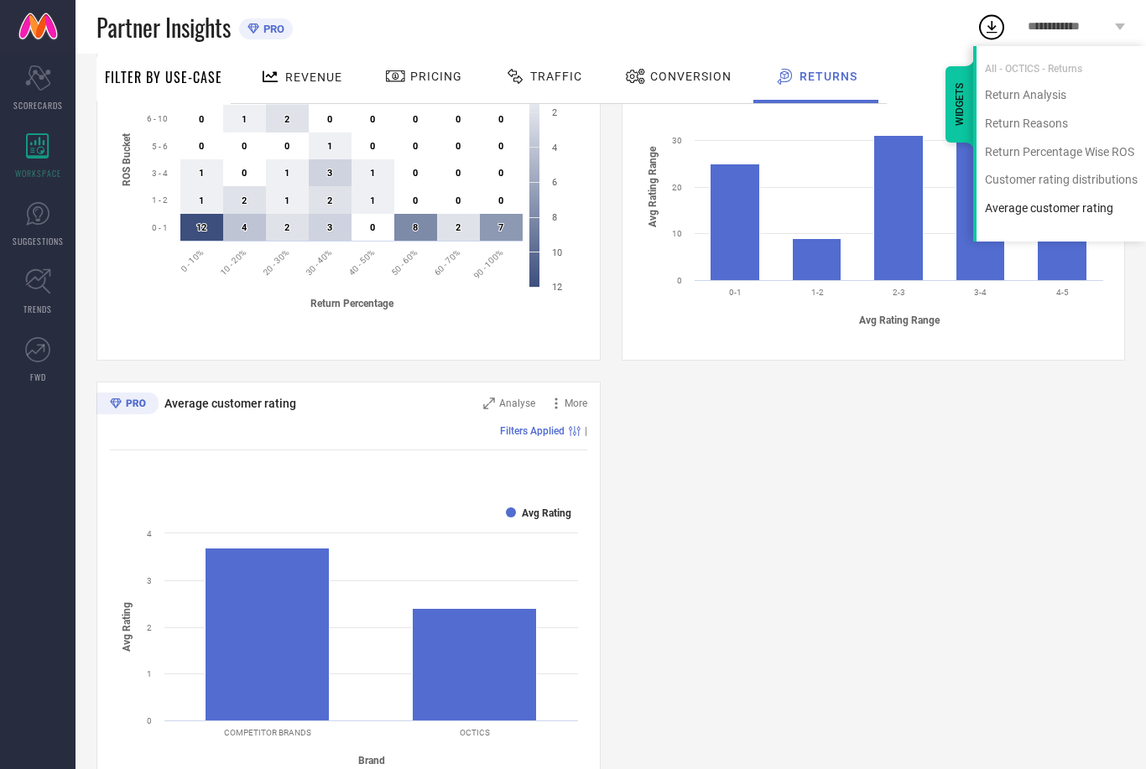
scroll to position [793, 0]
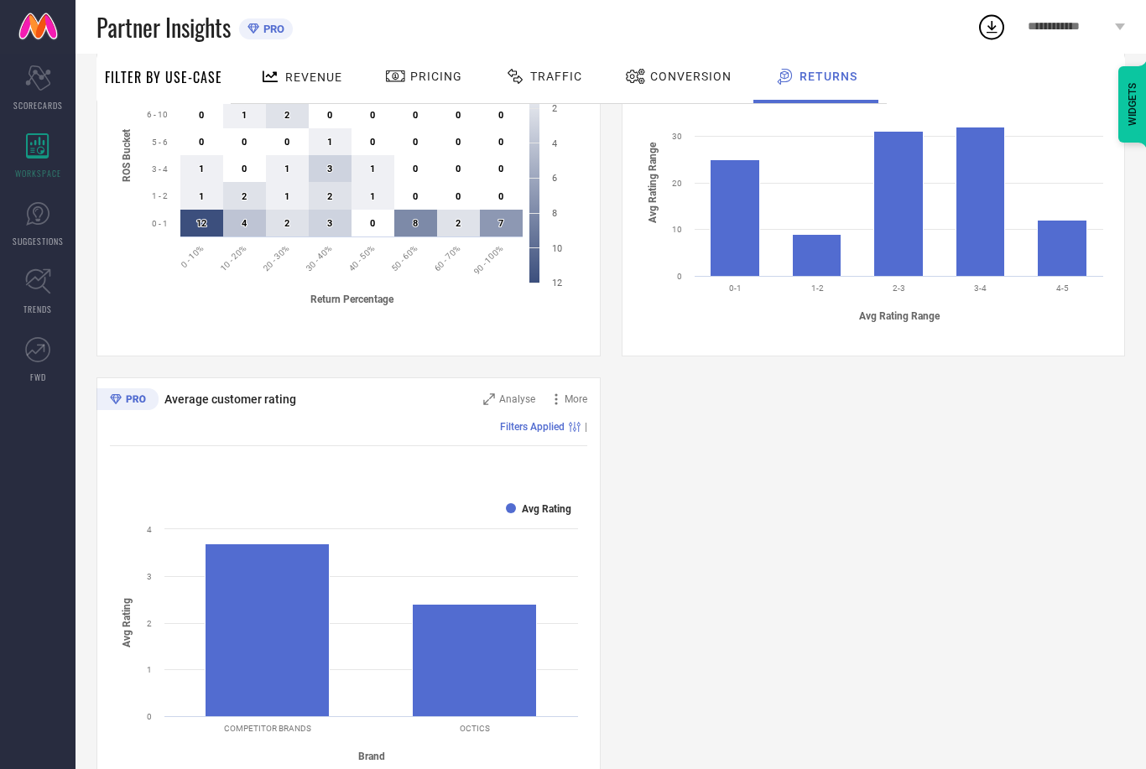
click at [1028, 624] on div "Return Analysis Analyse More Return Revenue (% share) Filters Applied | Created…" at bounding box center [611, 147] width 1029 height 1301
click at [540, 68] on div "Traffic" at bounding box center [544, 76] width 86 height 29
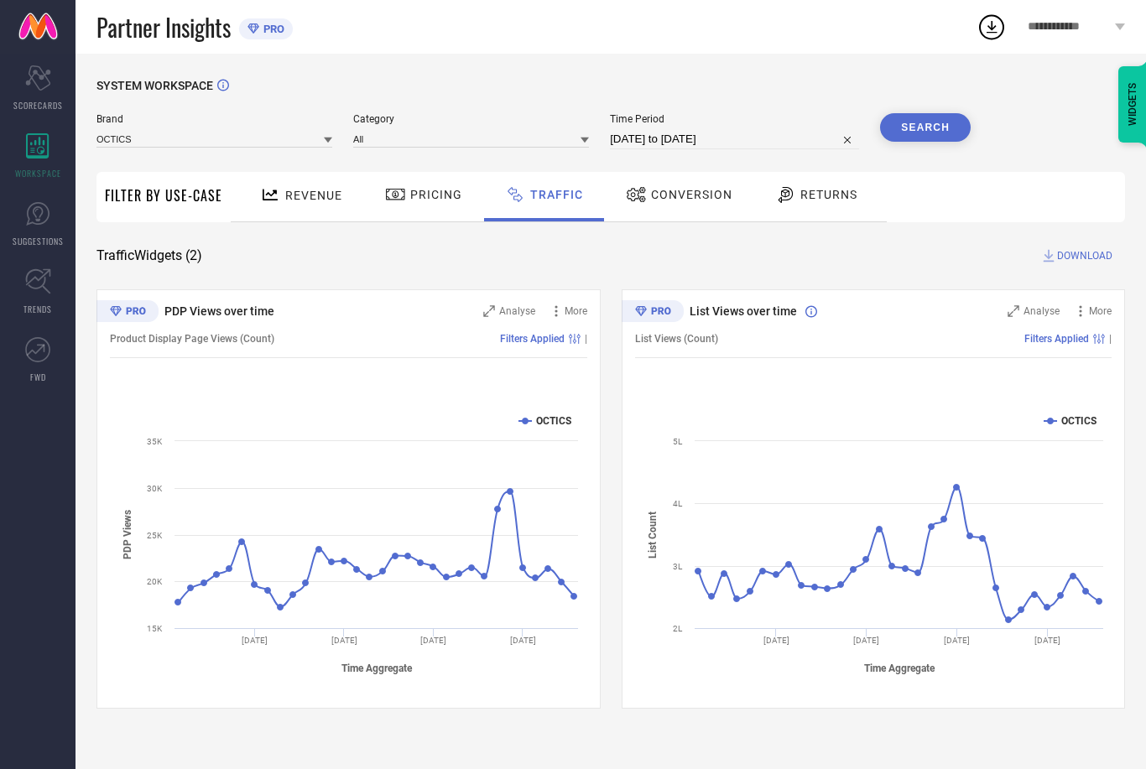
click at [412, 219] on div "Pricing" at bounding box center [423, 197] width 119 height 50
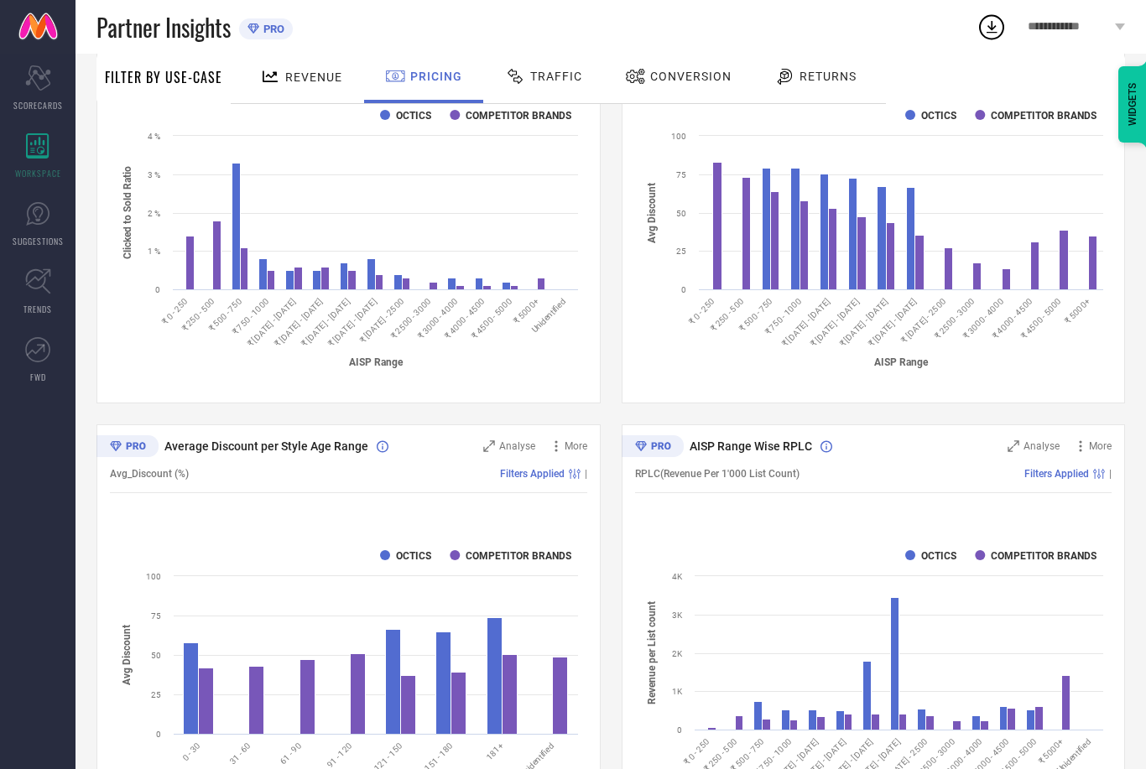
scroll to position [793, 0]
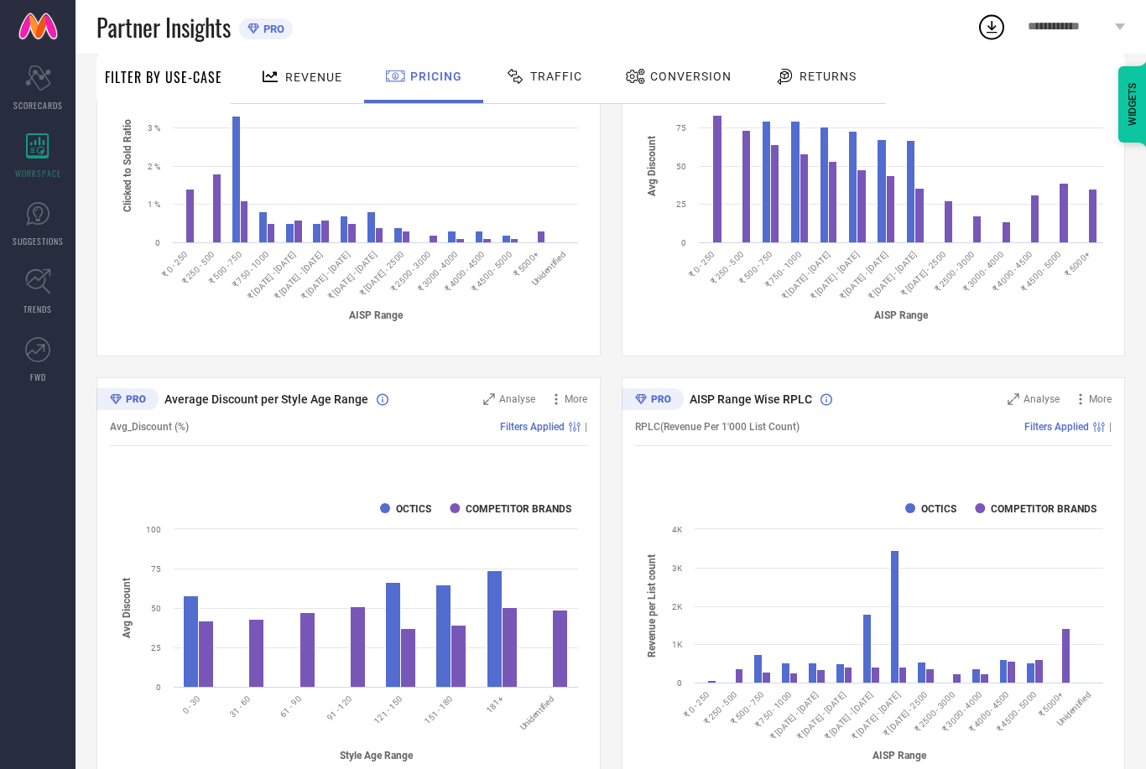
click at [294, 73] on span "Revenue" at bounding box center [313, 76] width 57 height 13
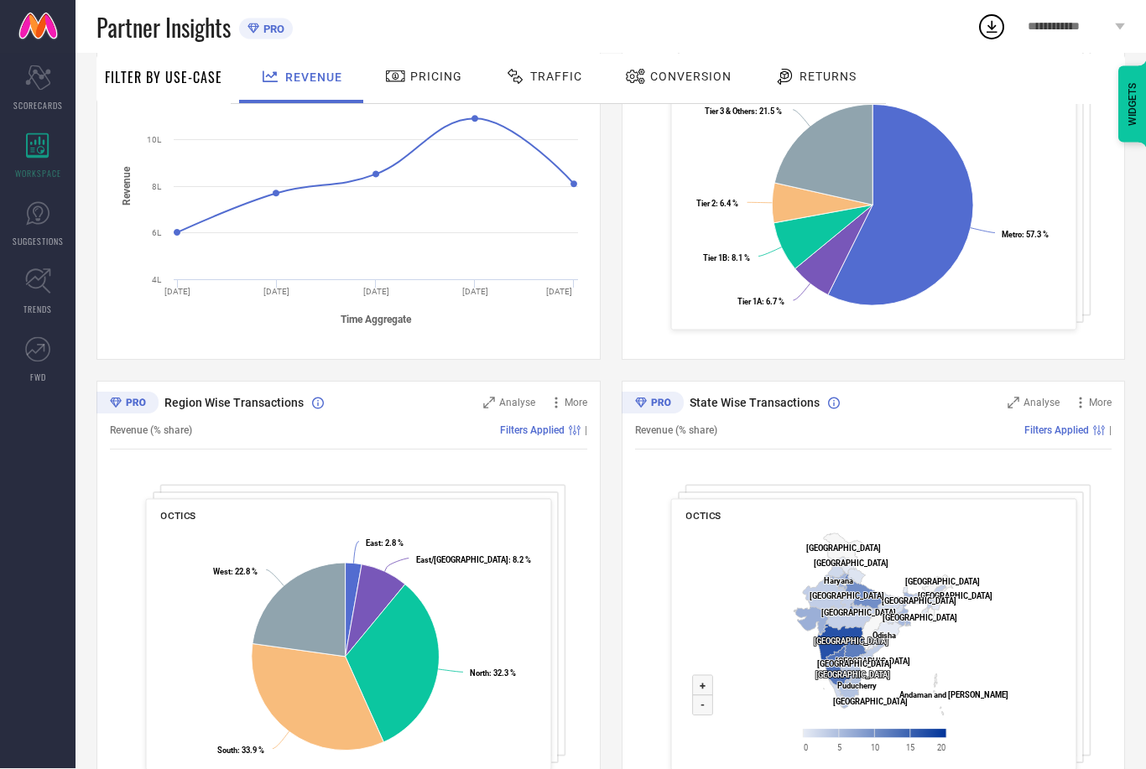
scroll to position [352, 0]
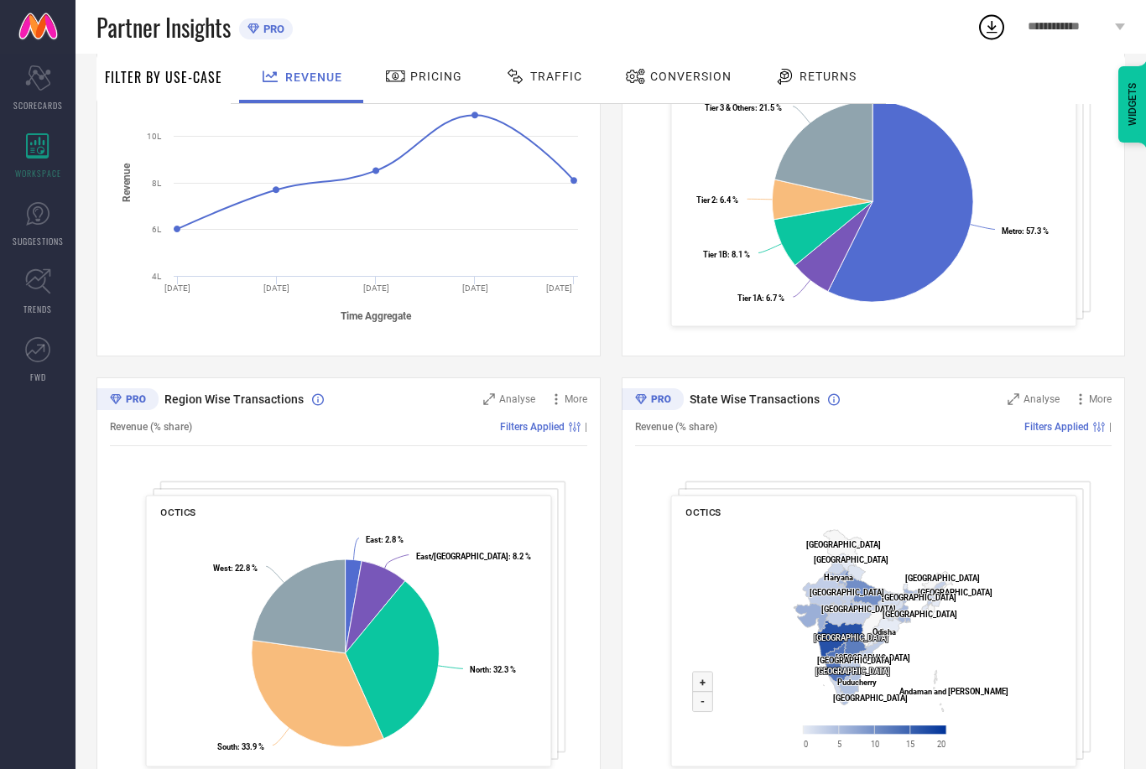
click at [1001, 588] on rect at bounding box center [874, 644] width 376 height 243
click at [990, 638] on rect at bounding box center [874, 644] width 376 height 243
click at [842, 670] on tspan "Karnataka ​" at bounding box center [853, 671] width 75 height 9
click at [682, 686] on div "OCTICS Created with Highcharts 9.3.3 Zoom in + Zoom out - [GEOGRAPHIC_DATA] ​ […" at bounding box center [872, 632] width 405 height 272
click at [695, 687] on icon at bounding box center [702, 682] width 20 height 20
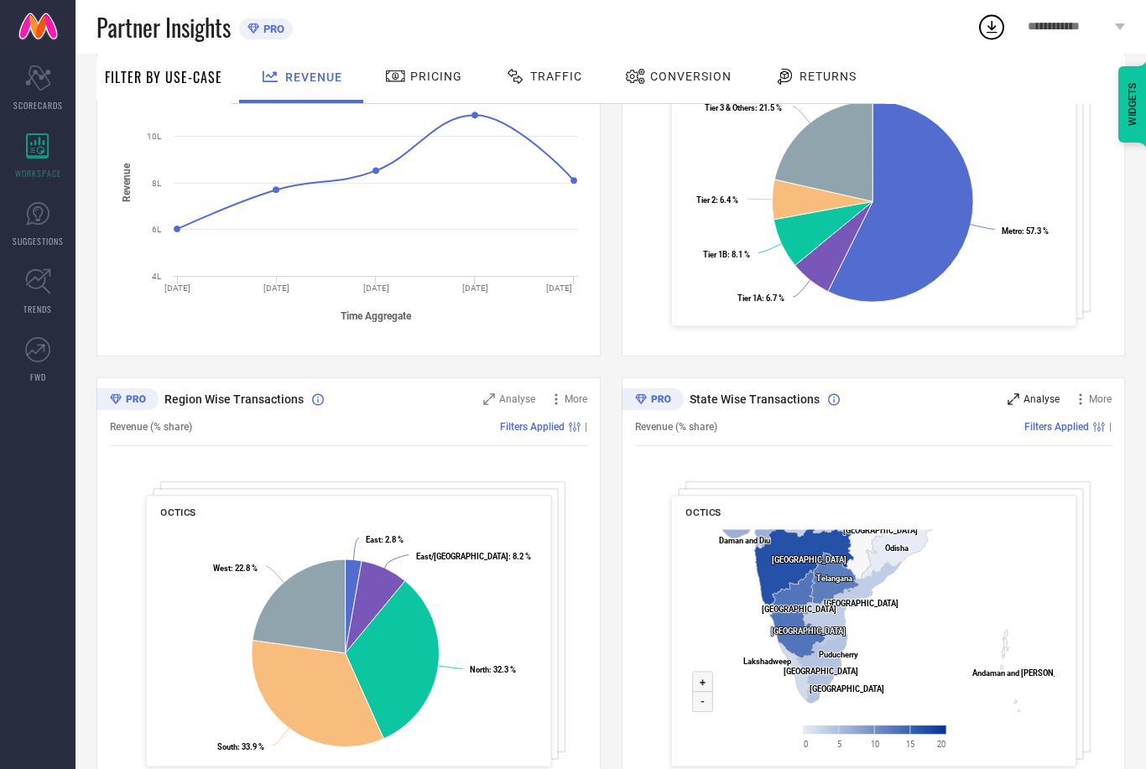
click at [1034, 405] on span "Analyse" at bounding box center [1042, 400] width 36 height 12
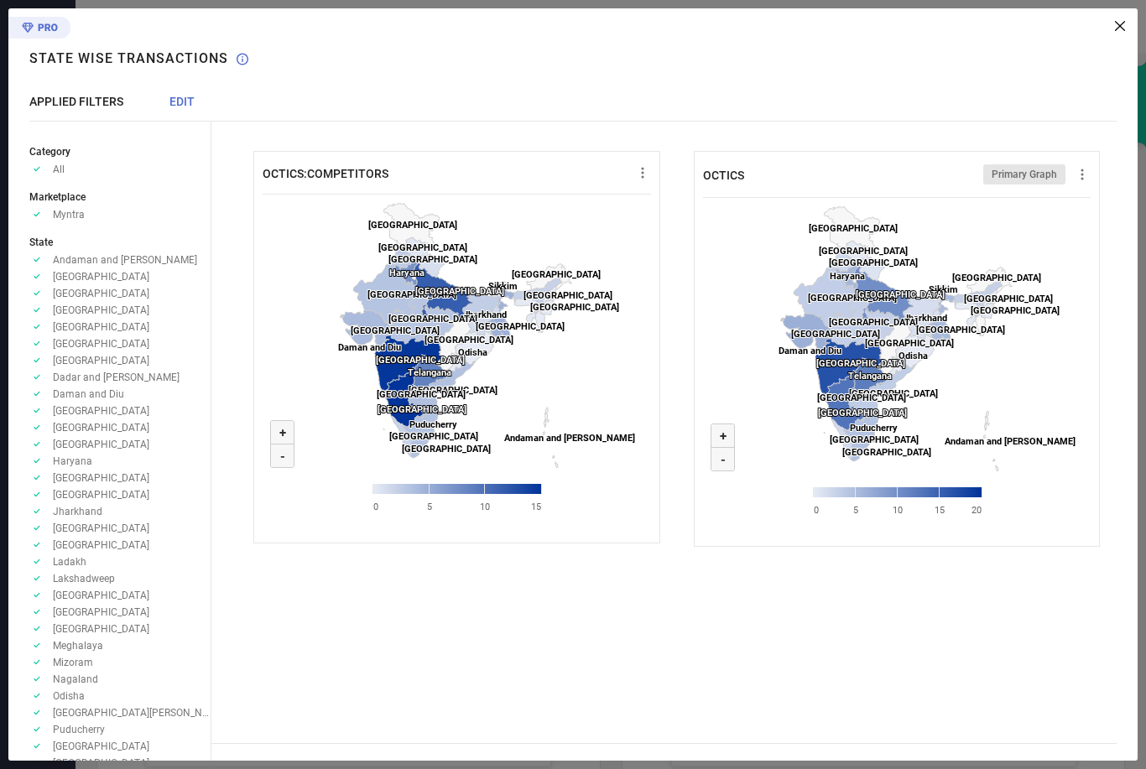
click at [182, 84] on div "State Wise Transactions" at bounding box center [138, 49] width 219 height 83
click at [178, 97] on span "EDIT" at bounding box center [182, 101] width 25 height 13
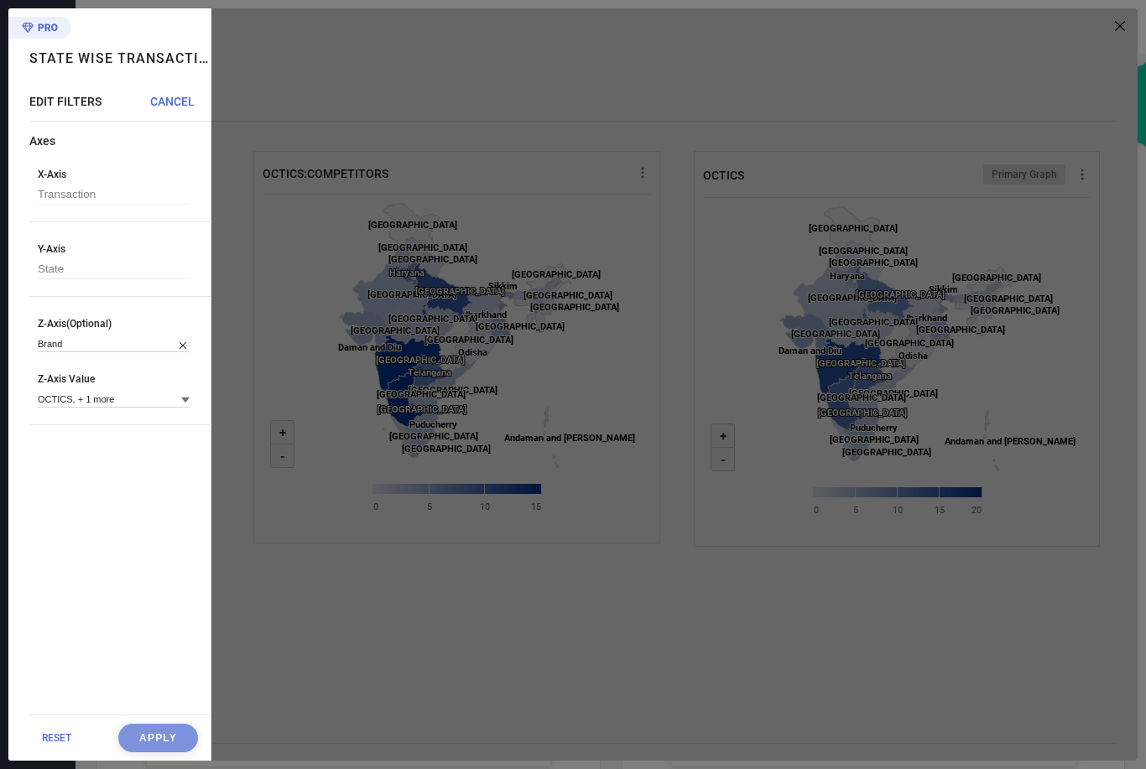
click at [1052, 613] on div at bounding box center [674, 384] width 926 height 753
click at [48, 744] on span "RESET" at bounding box center [56, 739] width 29 height 12
click at [1129, 31] on div at bounding box center [674, 384] width 926 height 753
click at [1122, 31] on div at bounding box center [674, 384] width 926 height 753
click at [161, 80] on div "State Wise Transactions" at bounding box center [120, 51] width 182 height 86
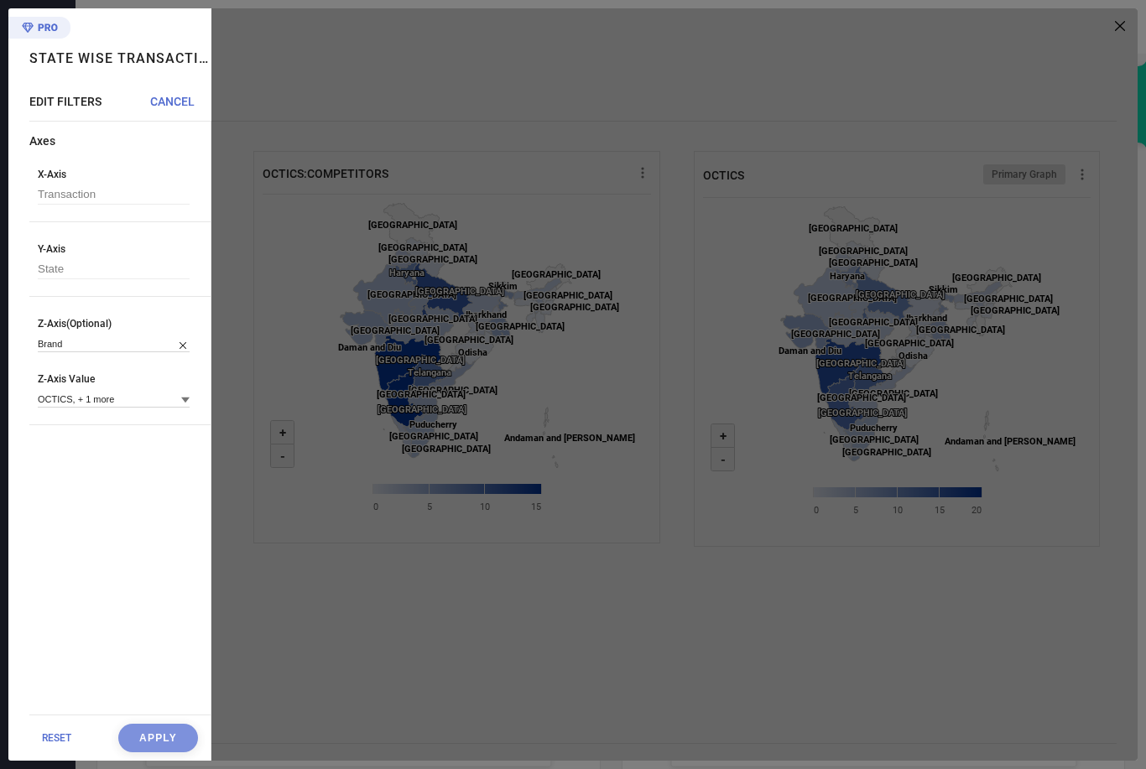
click at [173, 97] on span "CANCEL" at bounding box center [172, 101] width 44 height 13
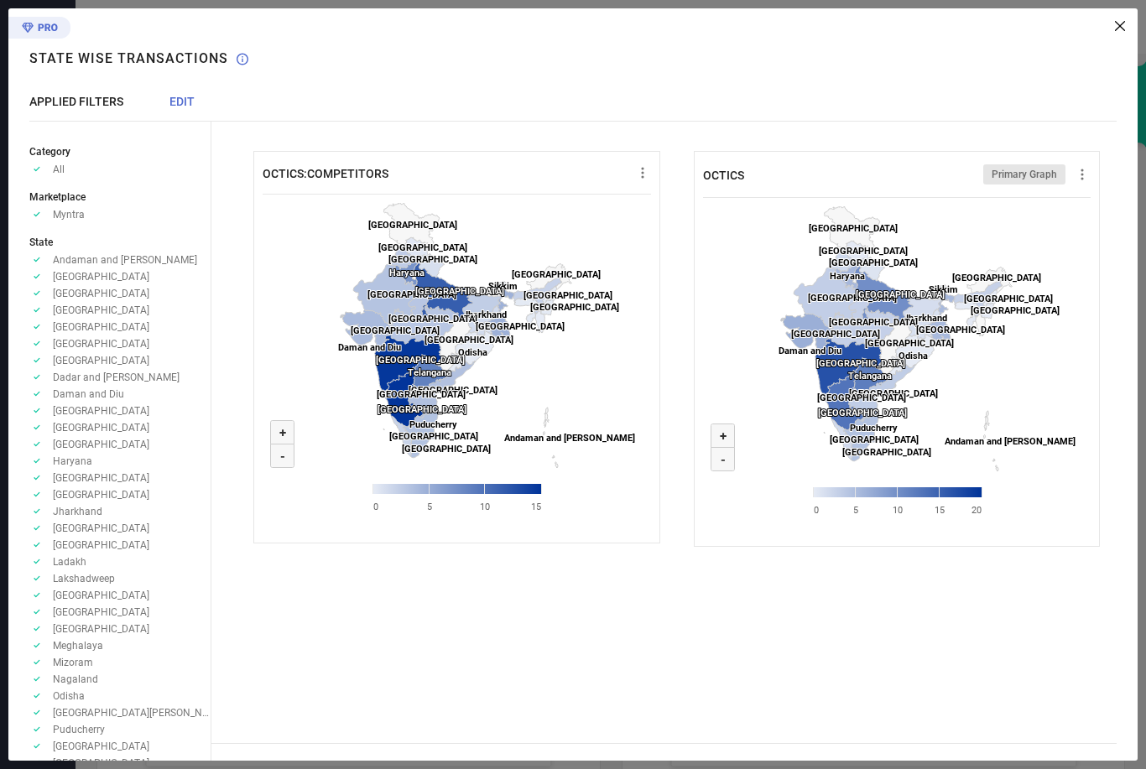
click at [161, 92] on div "State Wise Transactions State Wise Transactions APPLIED FILTERS EDIT Category A…" at bounding box center [109, 384] width 203 height 753
click at [1135, 18] on div "OCTICS:COMPETITORS Created with Highcharts 9.3.3 Zoom in + Zoom out - [GEOGRAPH…" at bounding box center [674, 384] width 926 height 753
click at [1127, 18] on div "OCTICS:COMPETITORS Created with Highcharts 9.3.3 Zoom in + Zoom out - [GEOGRAPH…" at bounding box center [674, 384] width 926 height 753
click at [1125, 18] on div "OCTICS:COMPETITORS Created with Highcharts 9.3.3 Zoom in + Zoom out - [GEOGRAPH…" at bounding box center [674, 384] width 926 height 753
click at [1122, 29] on icon at bounding box center [1120, 26] width 10 height 10
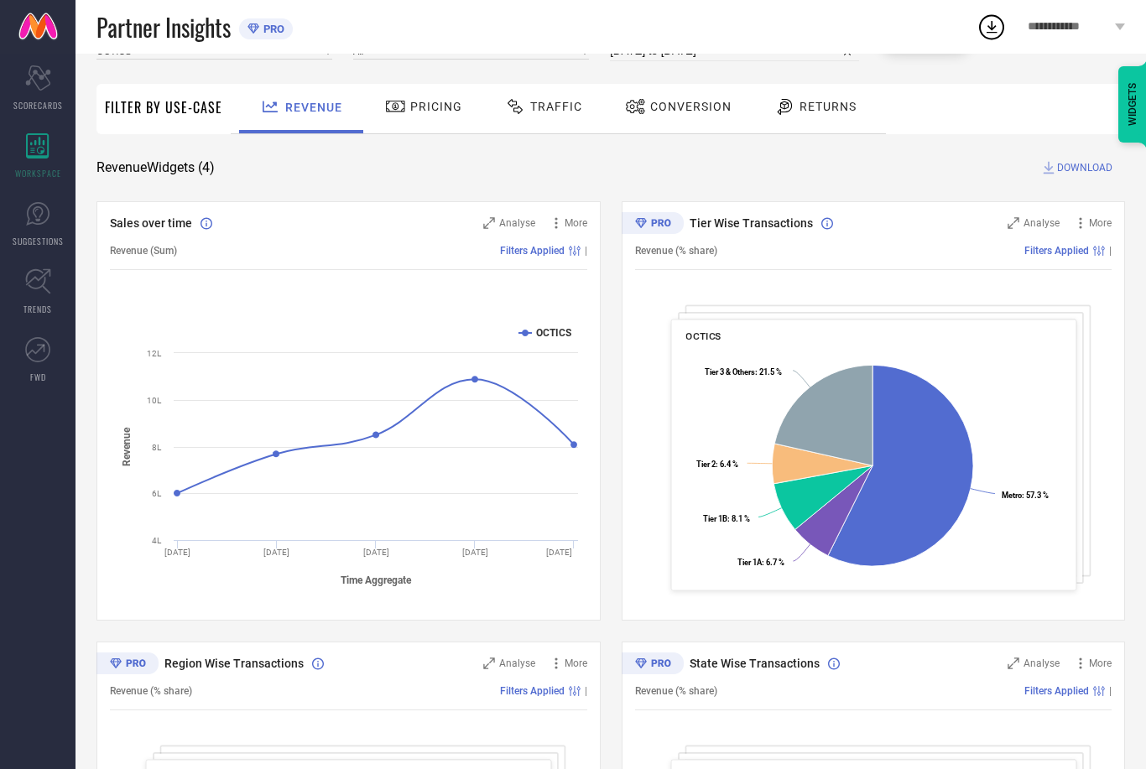
scroll to position [0, 0]
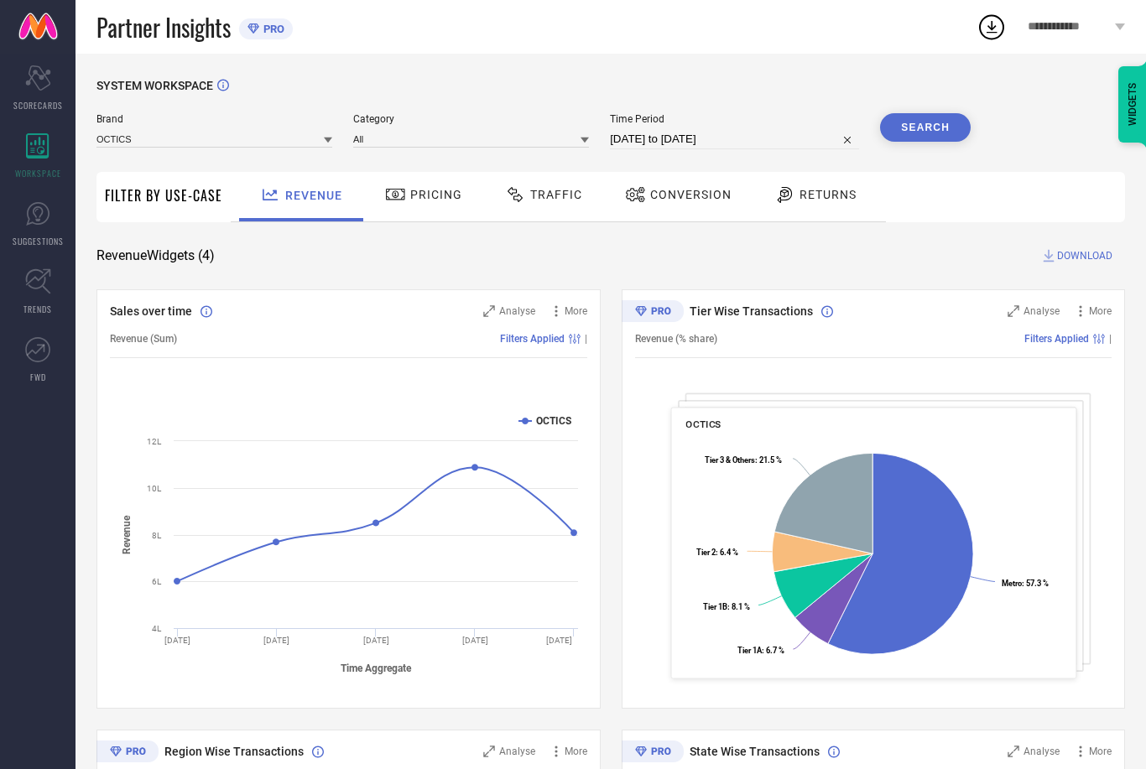
click at [264, 35] on span "PRO" at bounding box center [271, 29] width 25 height 13
click at [994, 32] on icon at bounding box center [992, 27] width 11 height 13
click at [1060, 33] on span "**********" at bounding box center [1069, 27] width 83 height 14
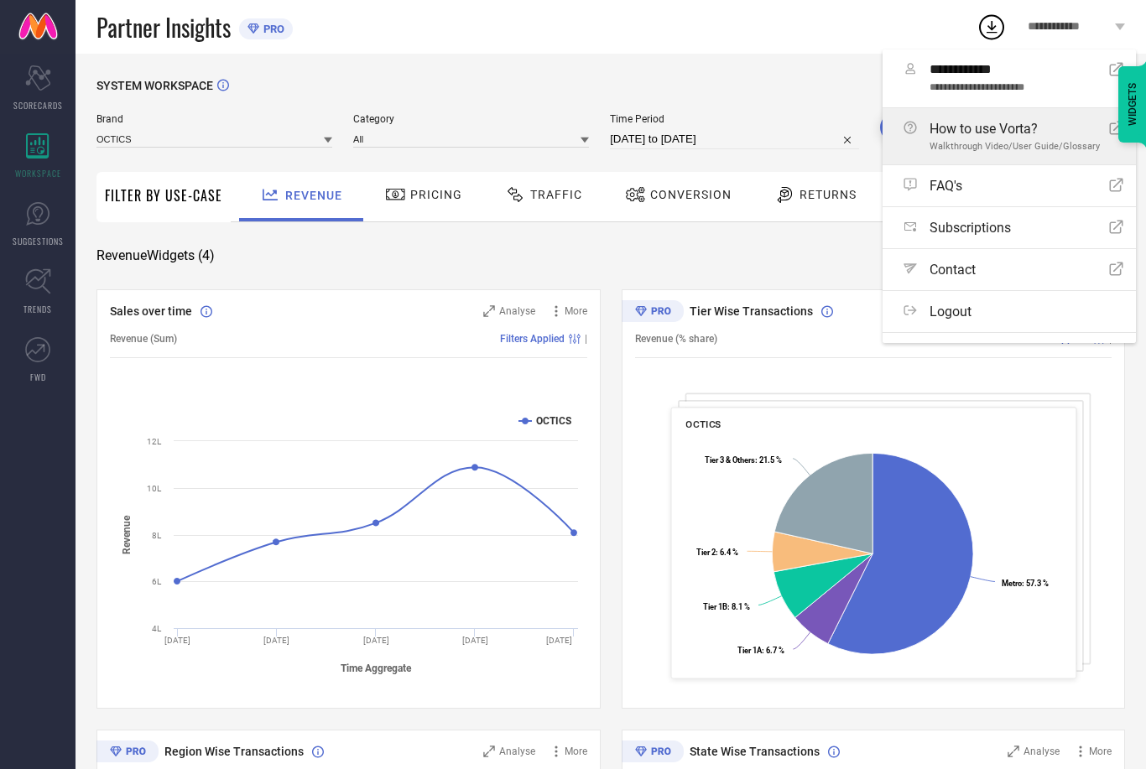
click at [997, 137] on div "How to use Vorta? Walkthrough Video/User Guide/Glossary" at bounding box center [1015, 136] width 170 height 31
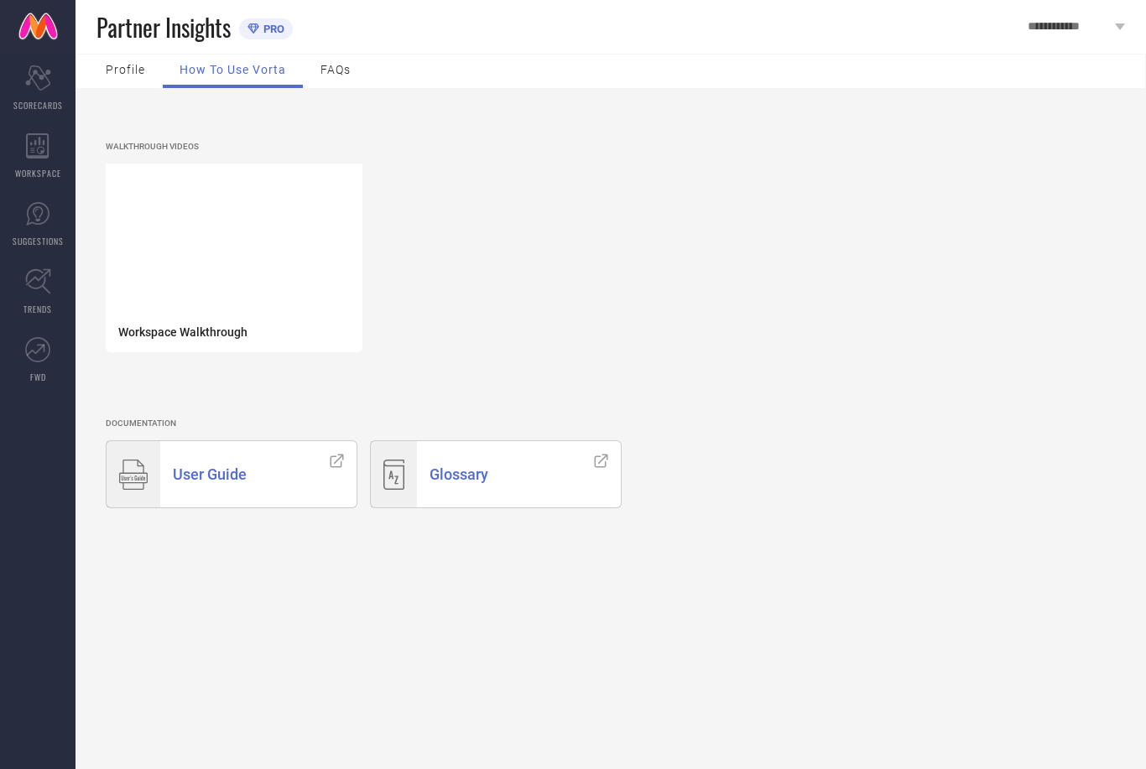
click at [526, 463] on div "Glossary" at bounding box center [499, 474] width 164 height 66
